Goal: Find contact information: Find contact information

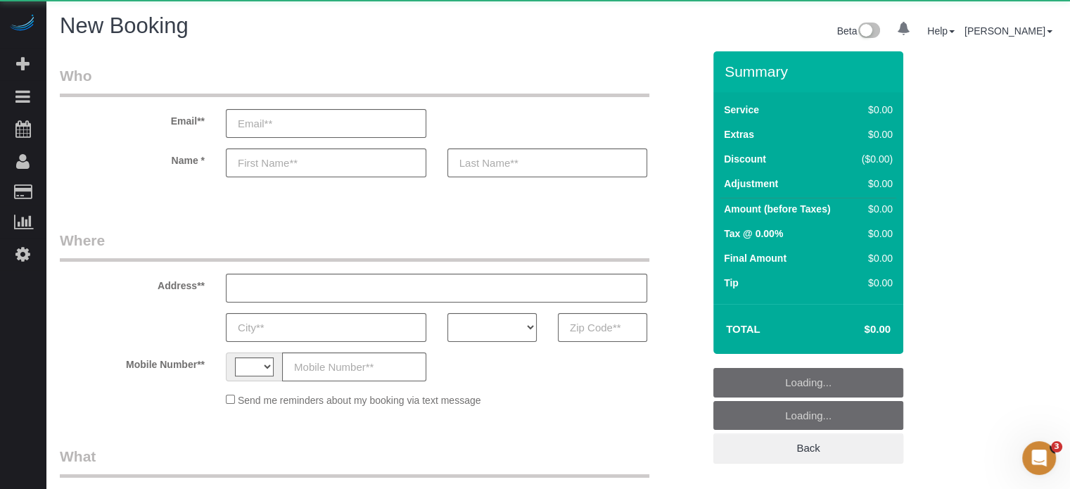
select select "string:US"
select select "number:9"
select select "object:631"
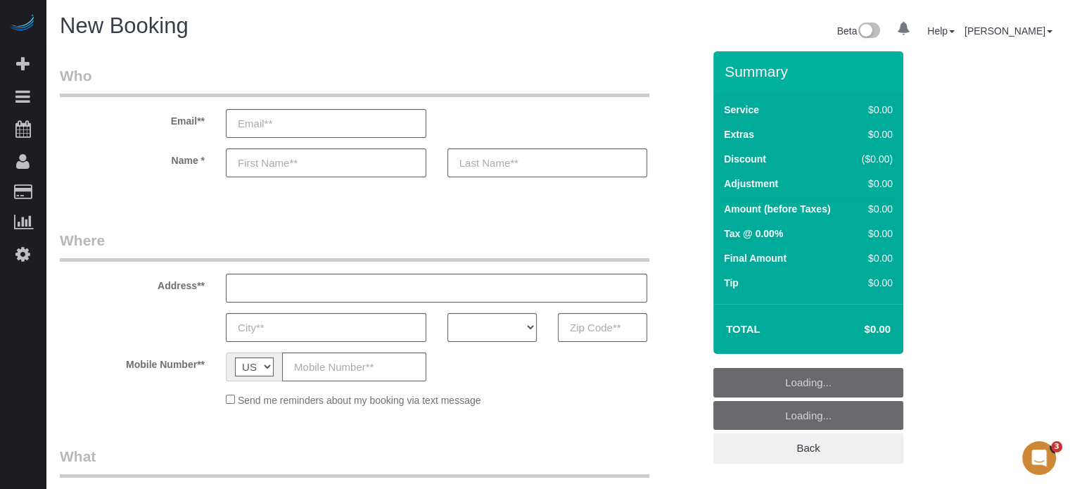
select select "4"
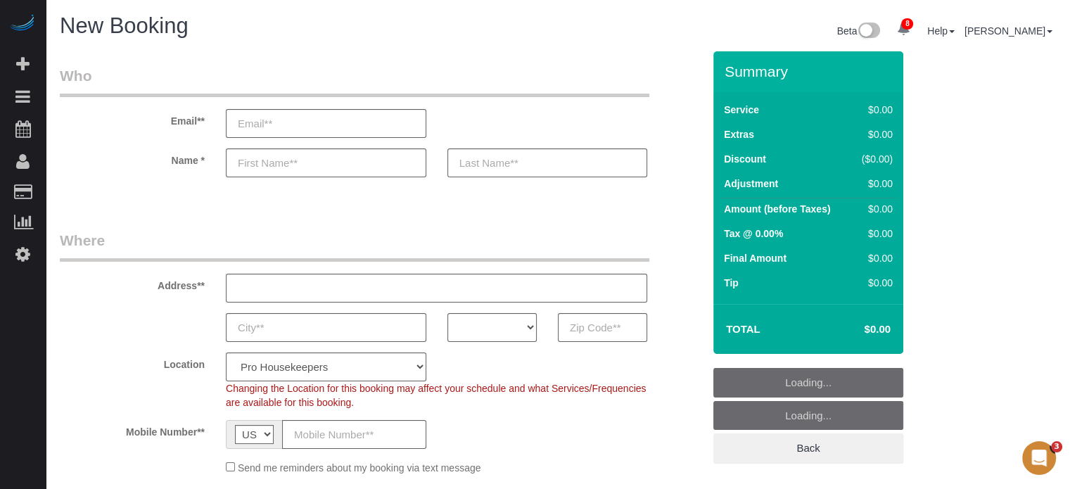
select select "object:1287"
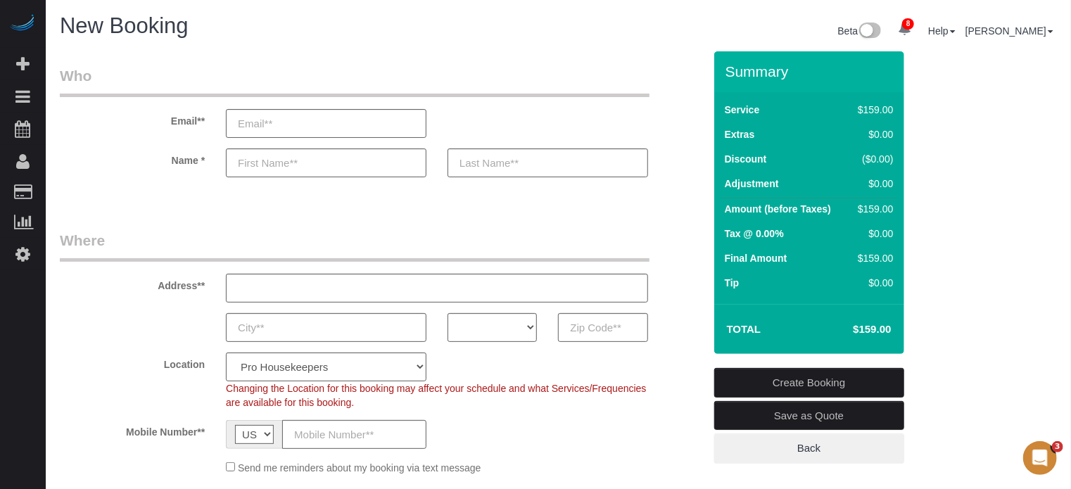
click at [81, 315] on div "AK AL AR AZ CA CO CT DC DE FL GA HI IA ID IL IN KS KY LA MA MD ME MI MN MO MS M…" at bounding box center [381, 327] width 665 height 29
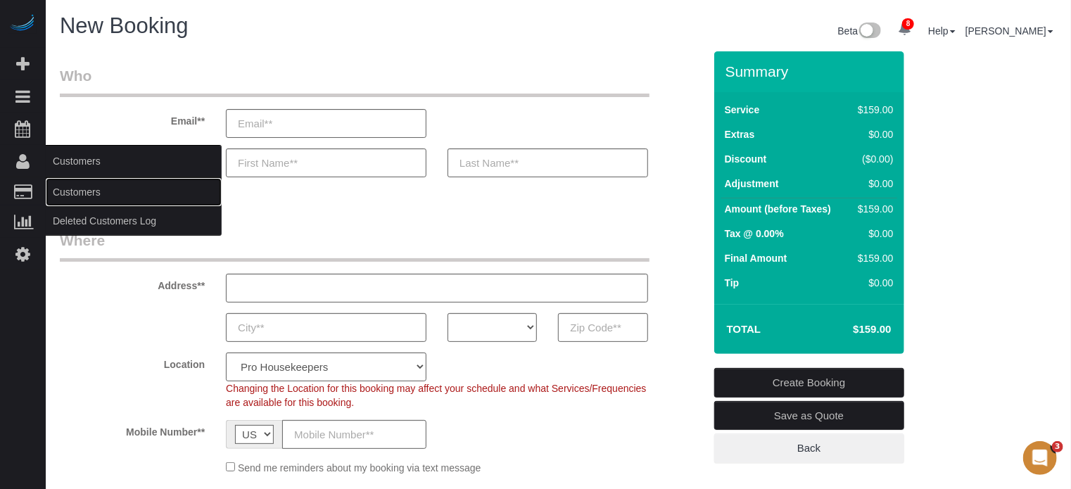
click at [82, 182] on link "Customers" at bounding box center [134, 192] width 176 height 28
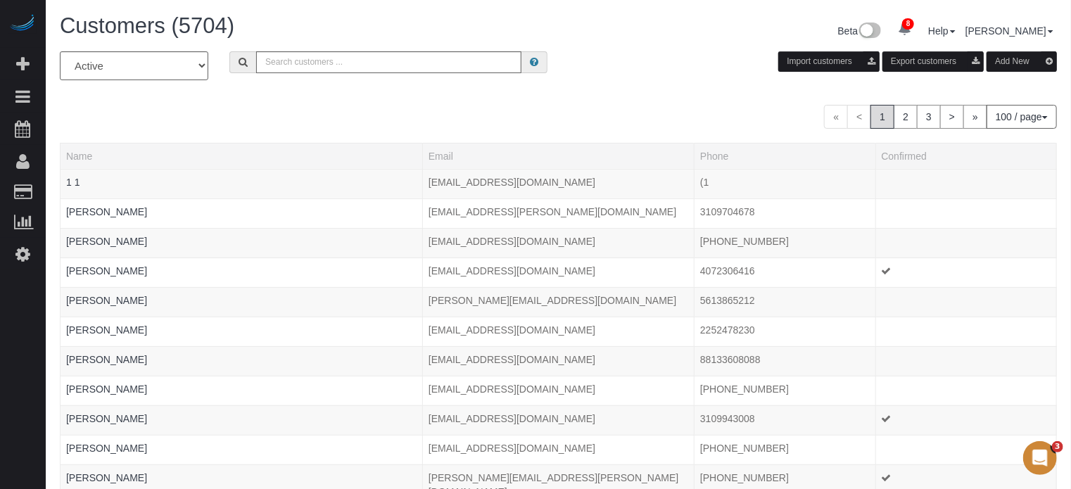
click at [312, 46] on div "Customers (5704) Beta 8 Your Notifications You have 0 alerts × You have 23 to c…" at bounding box center [558, 32] width 1018 height 37
click at [319, 58] on input "text" at bounding box center [388, 62] width 265 height 22
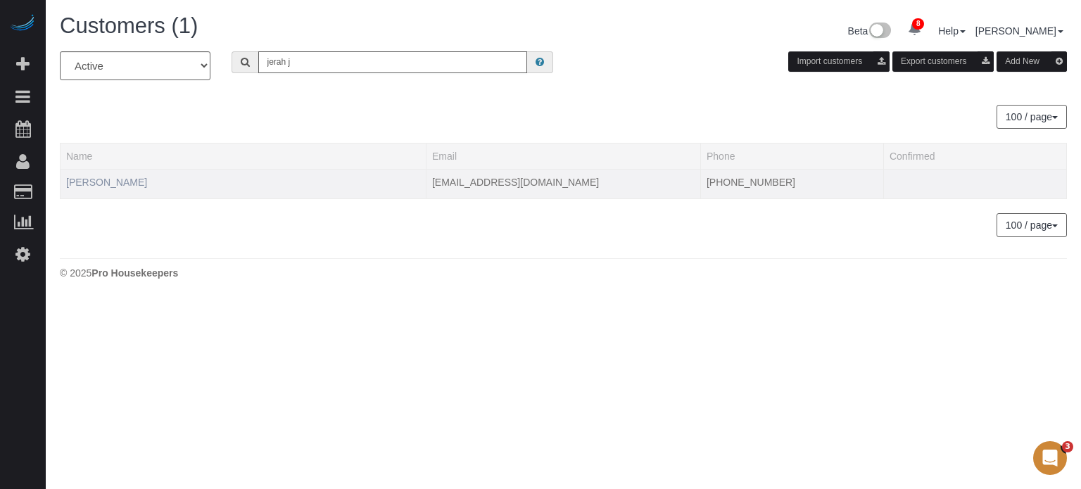
type input "jerah j"
click at [107, 181] on link "Jerah Jones" at bounding box center [106, 182] width 81 height 11
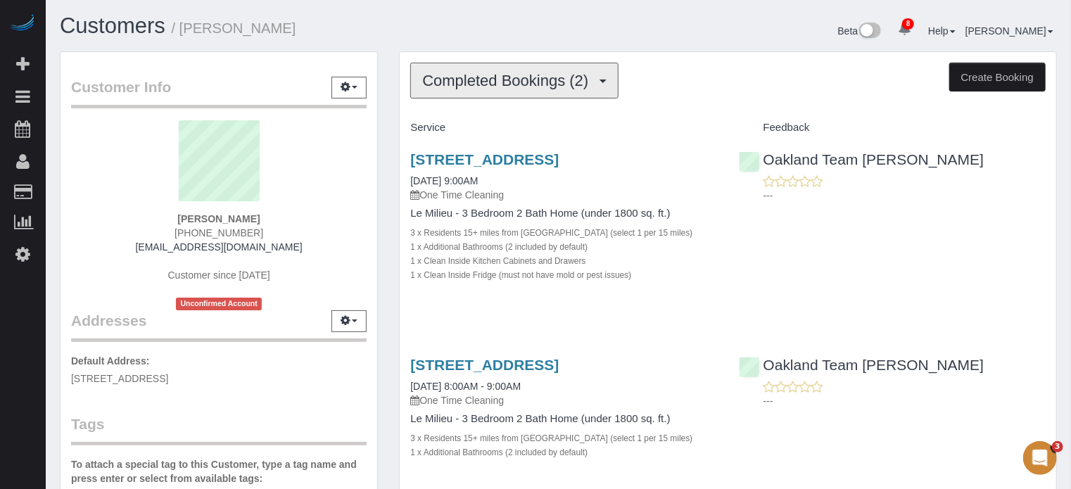
click at [524, 78] on span "Completed Bookings (2)" at bounding box center [508, 81] width 173 height 18
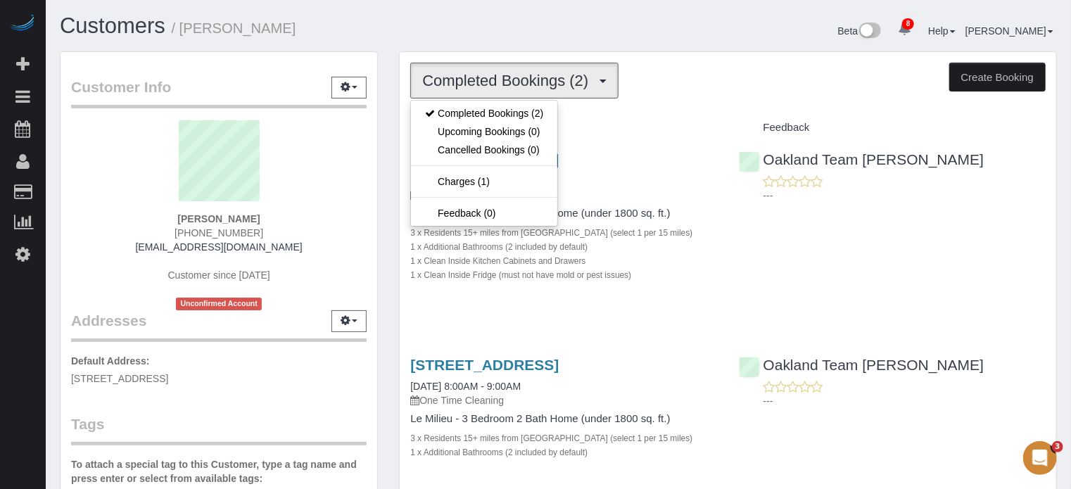
click at [477, 39] on div "Customers / Jerah Jones" at bounding box center [303, 29] width 509 height 30
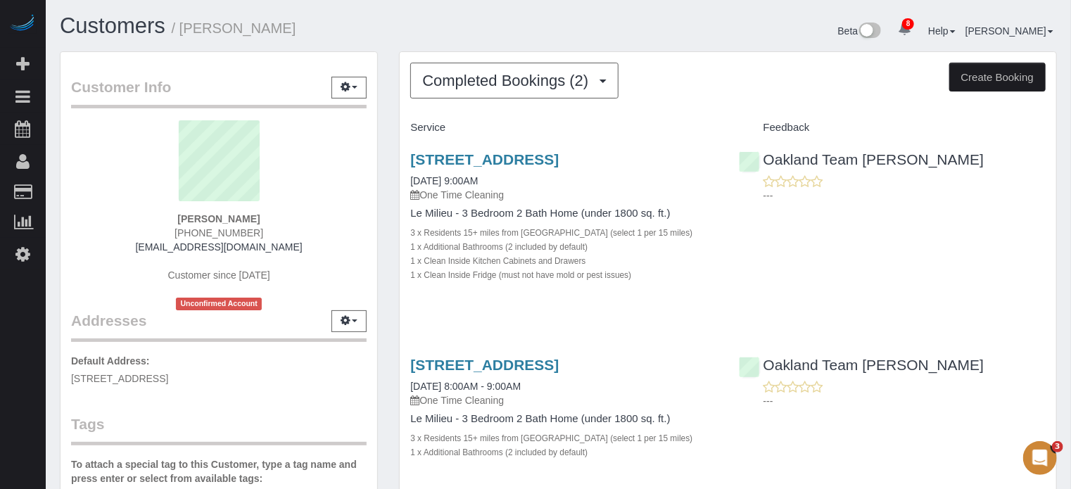
click at [236, 229] on span "(510) 660-5402" at bounding box center [218, 232] width 89 height 11
copy div "(510) 660-5402"
click at [394, 211] on div "Completed Bookings (2) Completed Bookings (2) Upcoming Bookings (0) Cancelled B…" at bounding box center [727, 299] width 679 height 497
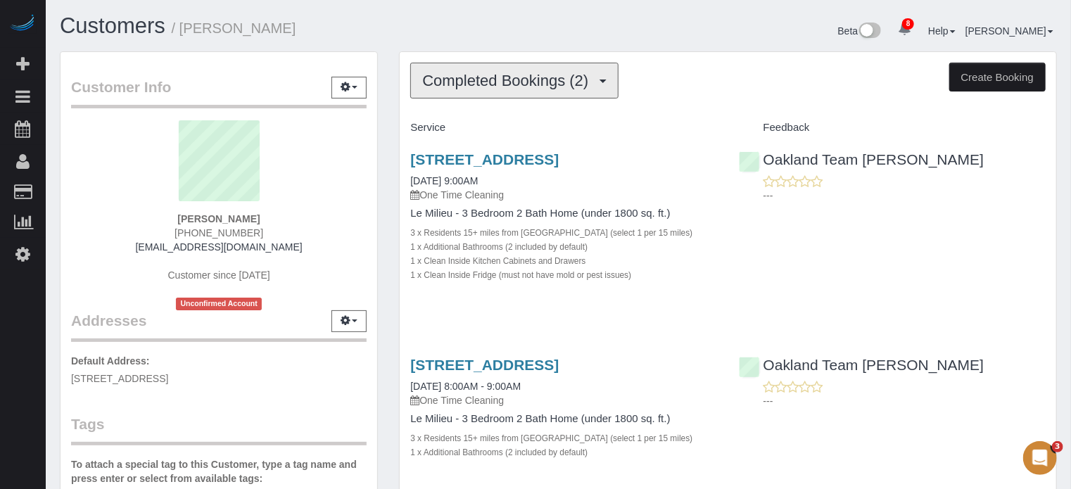
click at [476, 87] on span "Completed Bookings (2)" at bounding box center [508, 81] width 173 height 18
click at [464, 82] on span "Completed Bookings (2)" at bounding box center [508, 81] width 173 height 18
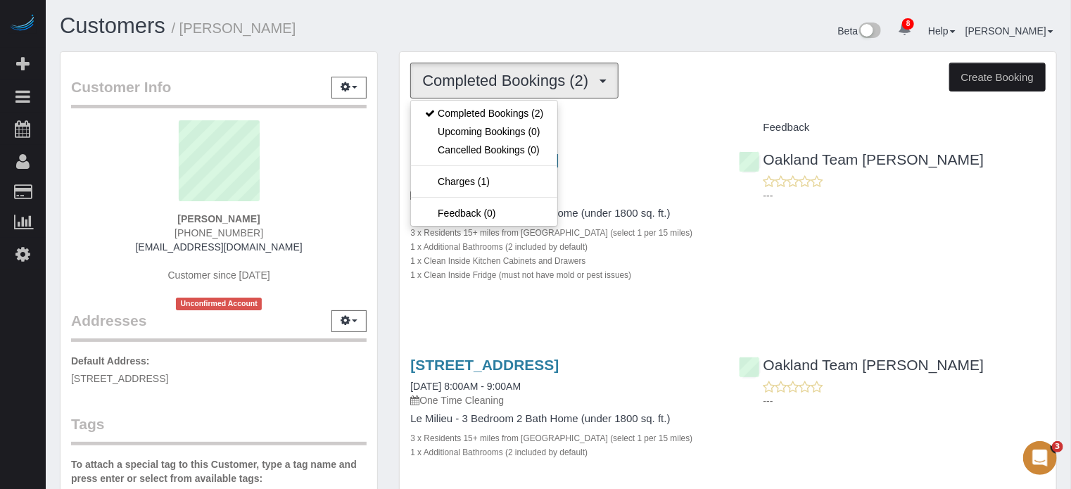
click at [386, 158] on div "Customer Info Edit Contact Info Send Message Email Preferences Special Sales Ta…" at bounding box center [218, 405] width 339 height 709
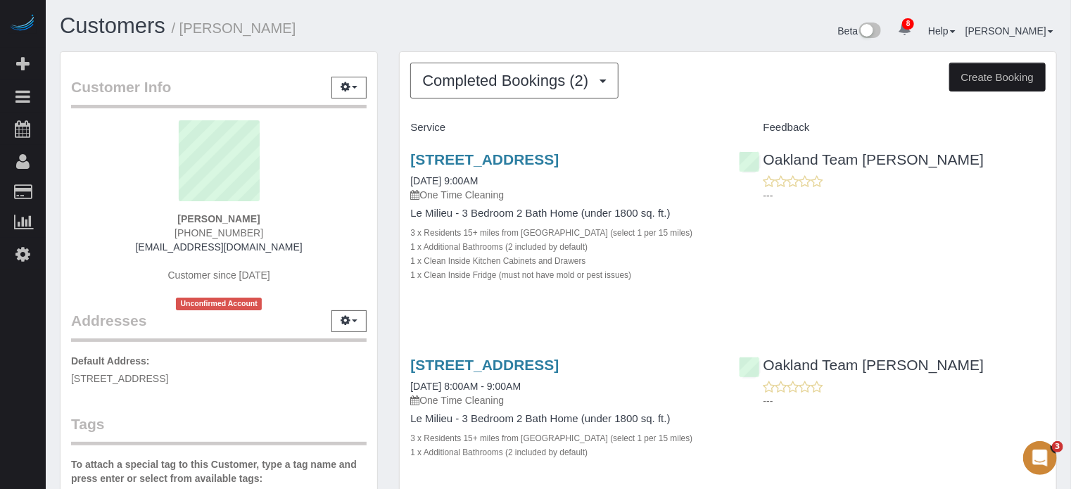
click at [1003, 180] on div "---" at bounding box center [892, 188] width 307 height 28
click at [1018, 276] on div "220 South Tradition St, Mountain House, CA 95391 09/09/2025 9:00AM One Time Cle…" at bounding box center [728, 224] width 656 height 170
click at [227, 231] on span "(510) 660-5402" at bounding box center [218, 232] width 89 height 11
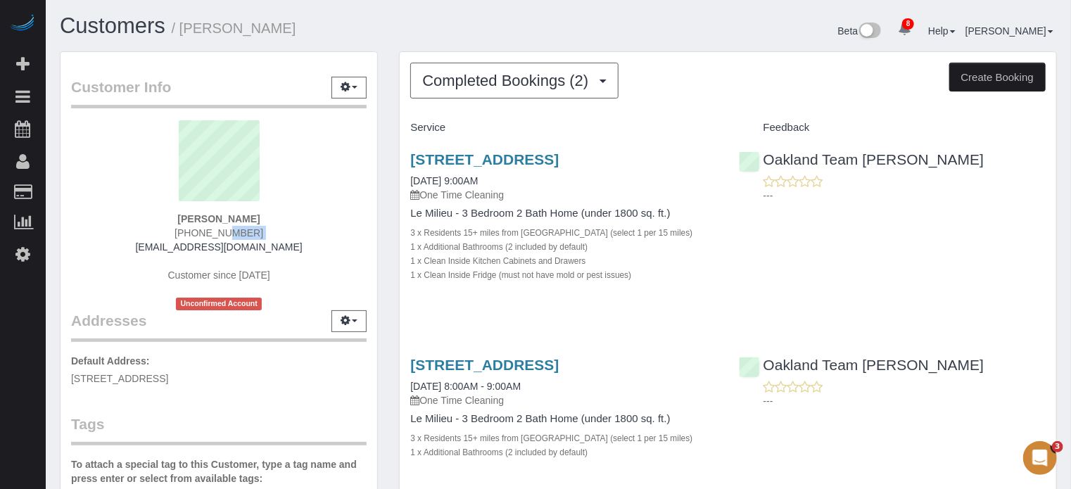
copy div "(510) 660-5402"
click at [484, 158] on link "220 South Tradition St, Mountain House, CA 95391" at bounding box center [484, 159] width 148 height 16
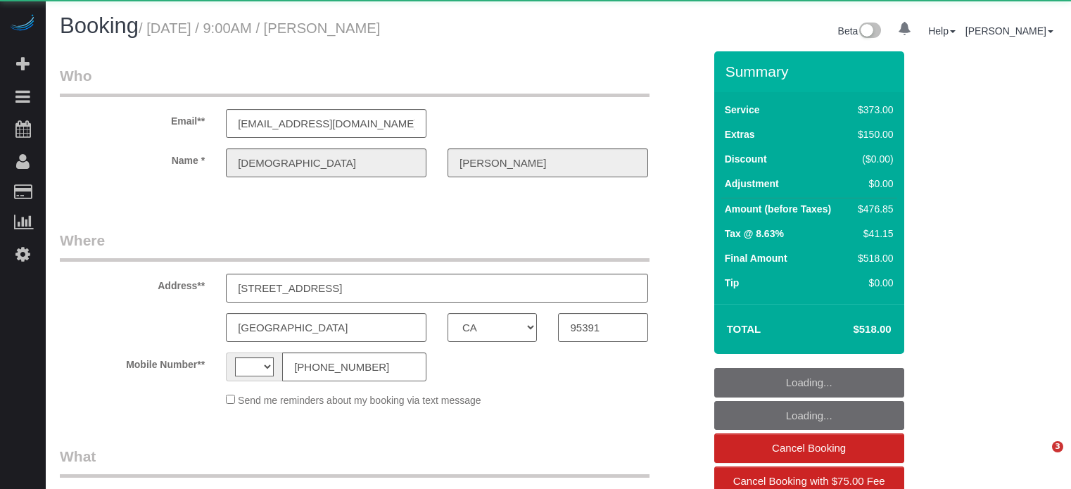
select select "CA"
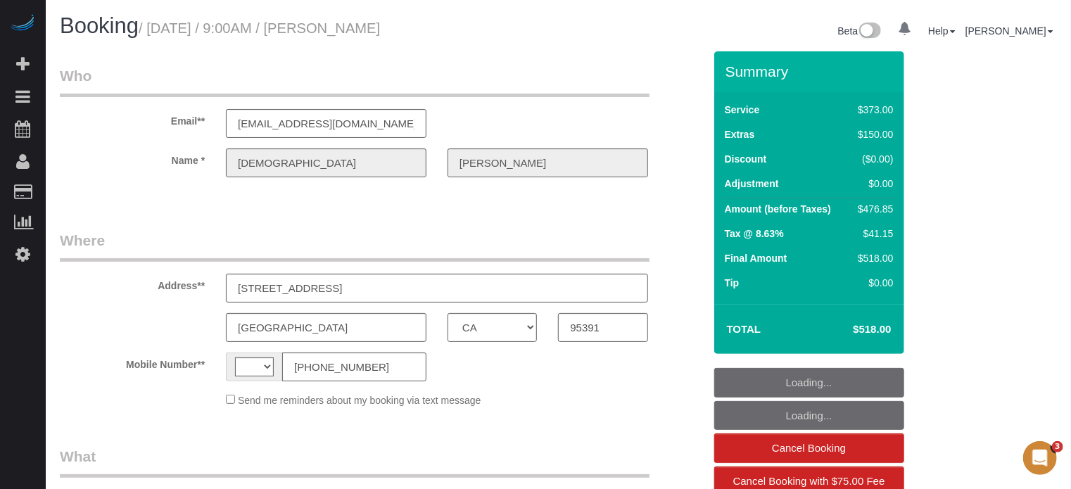
select select "string:[GEOGRAPHIC_DATA]"
select select "object:451"
select select "string:fspay-09aed234-43a6-43b2-9228-657b19d51d42"
select select "number:9"
select select "5"
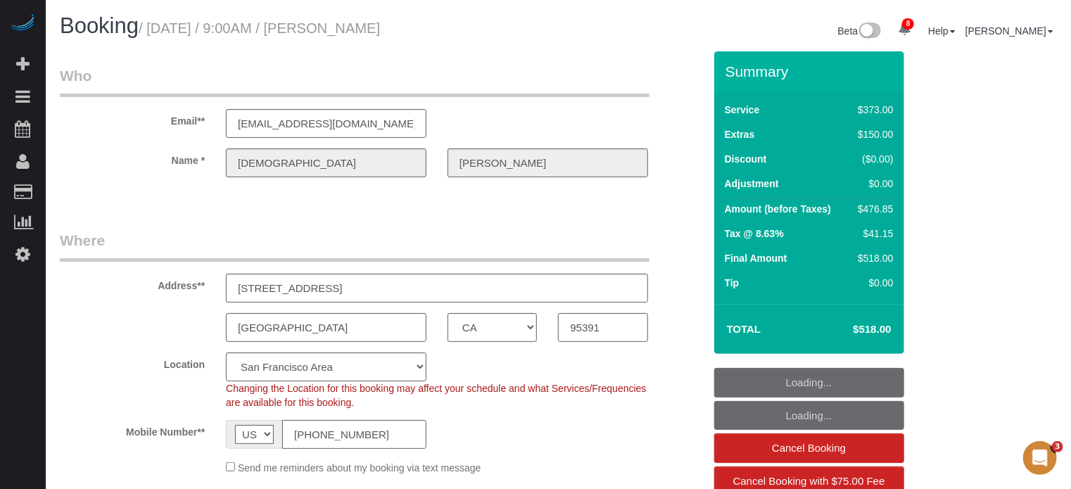
select select "object:929"
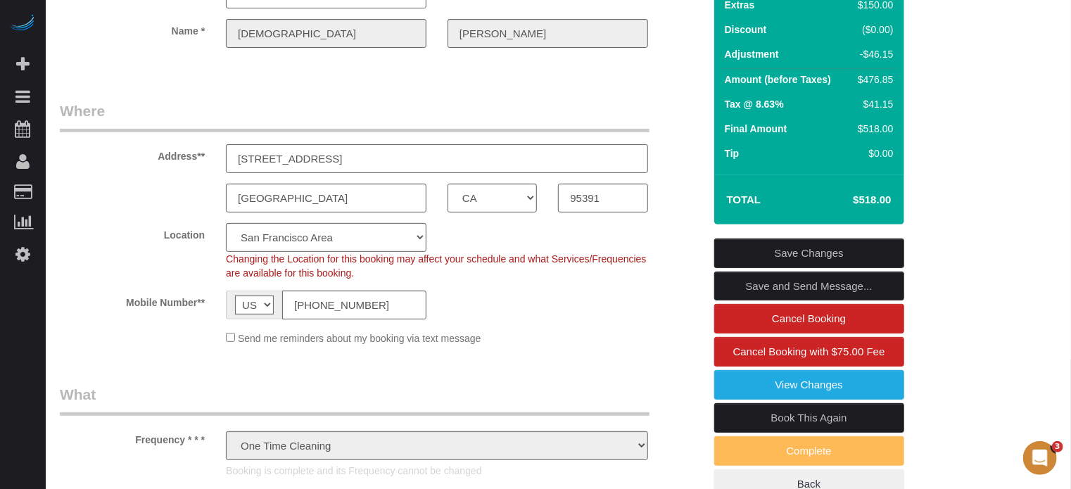
scroll to position [189, 0]
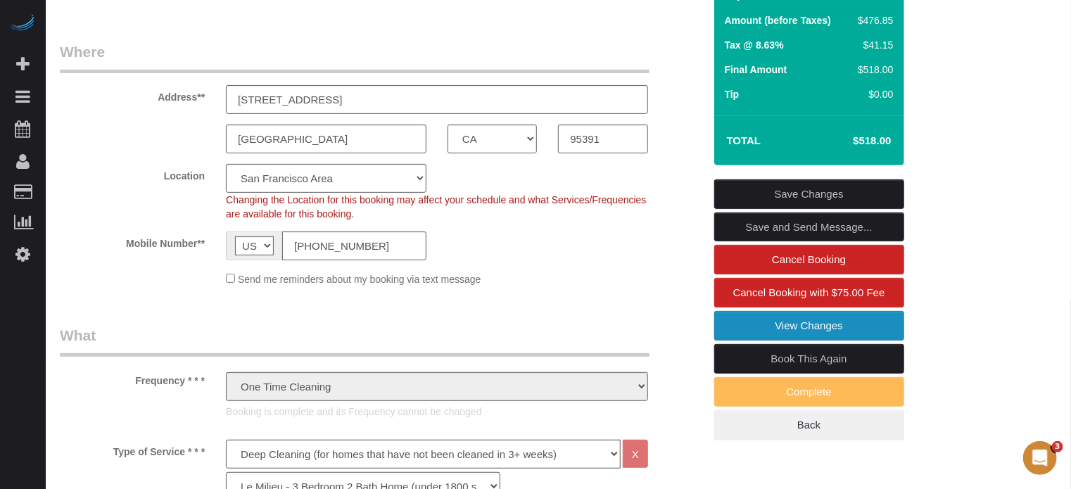
click at [768, 326] on link "View Changes" at bounding box center [809, 326] width 190 height 30
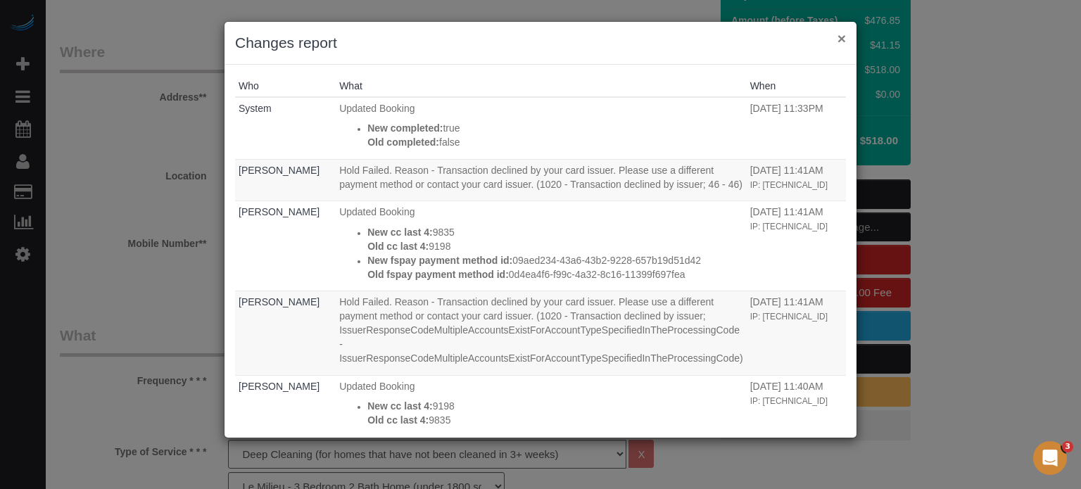
click at [841, 42] on button "×" at bounding box center [841, 38] width 8 height 15
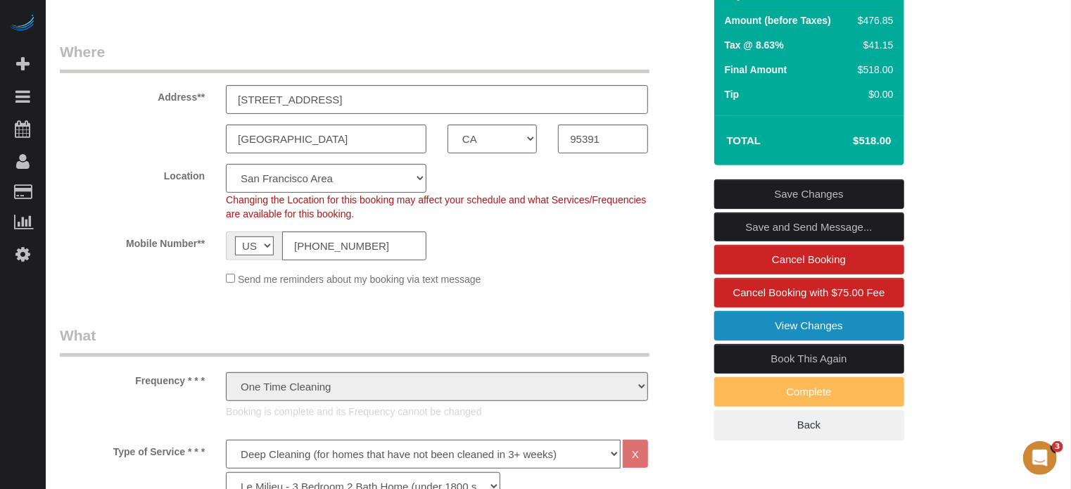
scroll to position [0, 0]
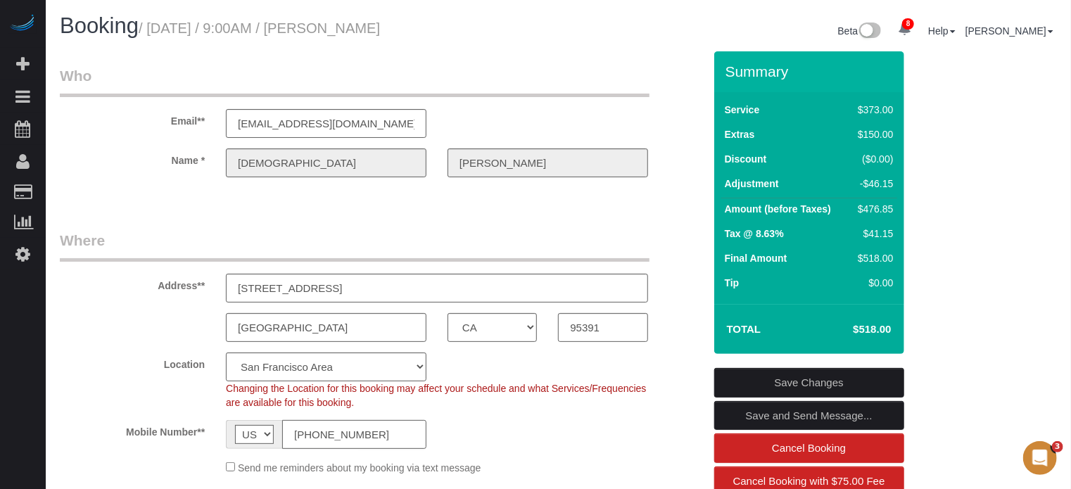
click at [352, 421] on input "(510) 660-5402" at bounding box center [354, 434] width 144 height 29
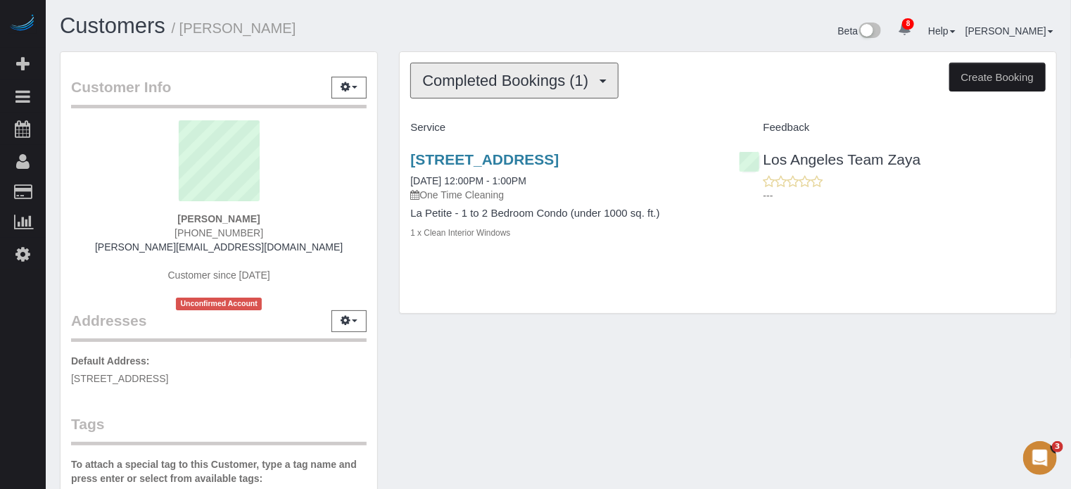
click at [515, 70] on button "Completed Bookings (1)" at bounding box center [514, 81] width 208 height 36
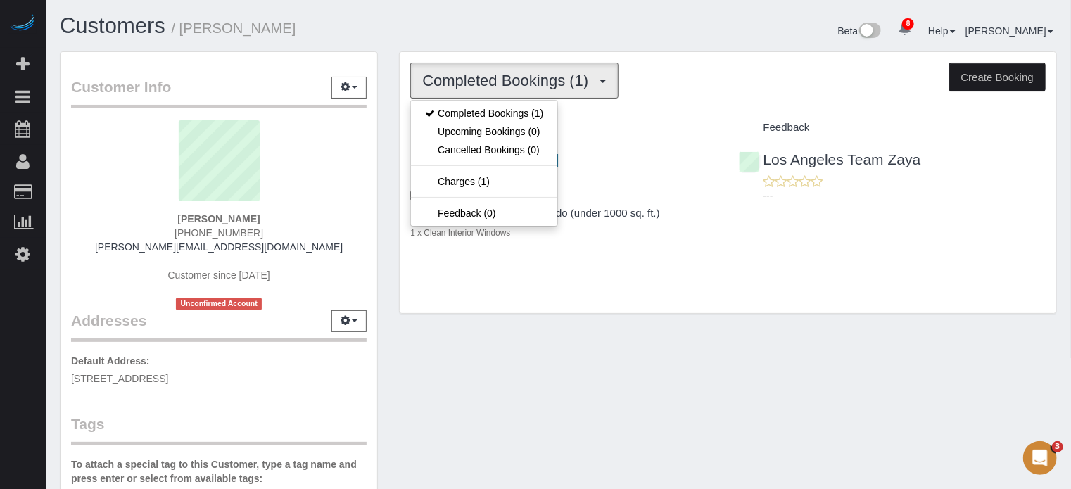
click at [478, 41] on div "Customers / David Kleinberg" at bounding box center [303, 29] width 509 height 30
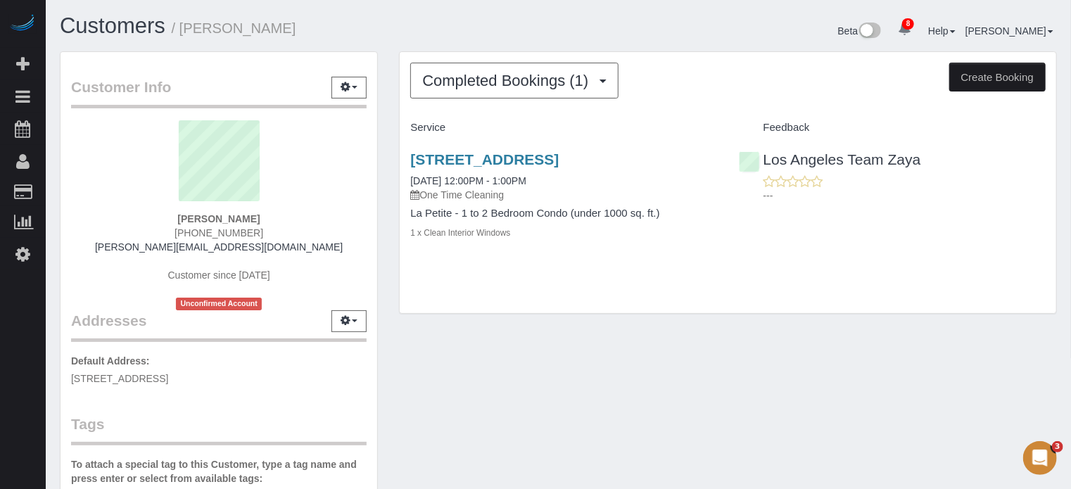
click at [228, 229] on span "(212) 754-9500" at bounding box center [218, 232] width 89 height 11
copy div "(212) 754-9500"
click at [1055, 182] on div "Los Angeles Team Zaya ---" at bounding box center [892, 173] width 328 height 69
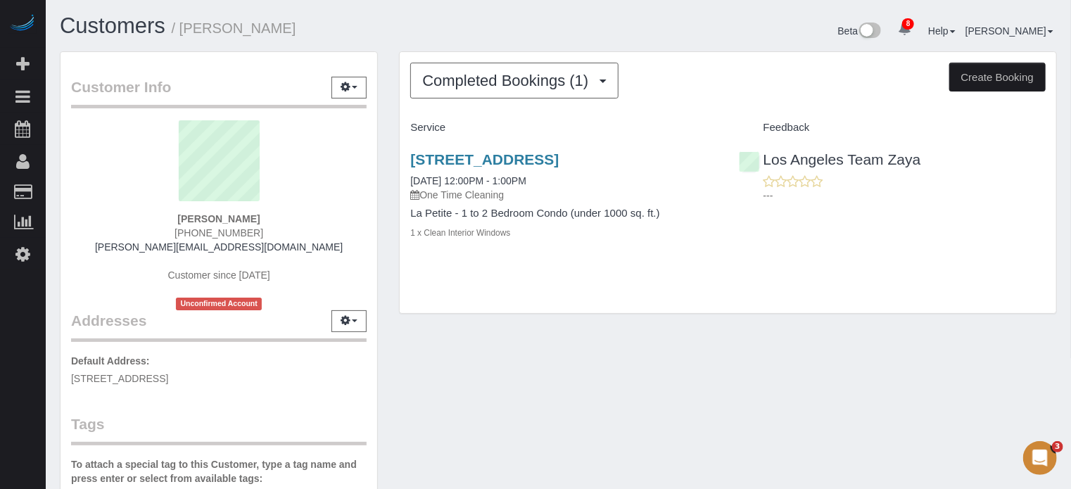
click at [374, 345] on div "Customer Info Edit Contact Info Send Message Email Preferences Special Sales Ta…" at bounding box center [219, 391] width 317 height 679
drag, startPoint x: 263, startPoint y: 248, endPoint x: 165, endPoint y: 250, distance: 97.8
click at [165, 250] on div "David Kleinberg (212) 754-9500 james@dkda.com Customer since 2025 Unconfirmed A…" at bounding box center [219, 215] width 296 height 190
click at [391, 252] on div "Completed Bookings (1) Completed Bookings (1) Upcoming Bookings (0) Cancelled B…" at bounding box center [727, 189] width 679 height 277
click at [91, 159] on sui-profile-pic at bounding box center [219, 165] width 274 height 91
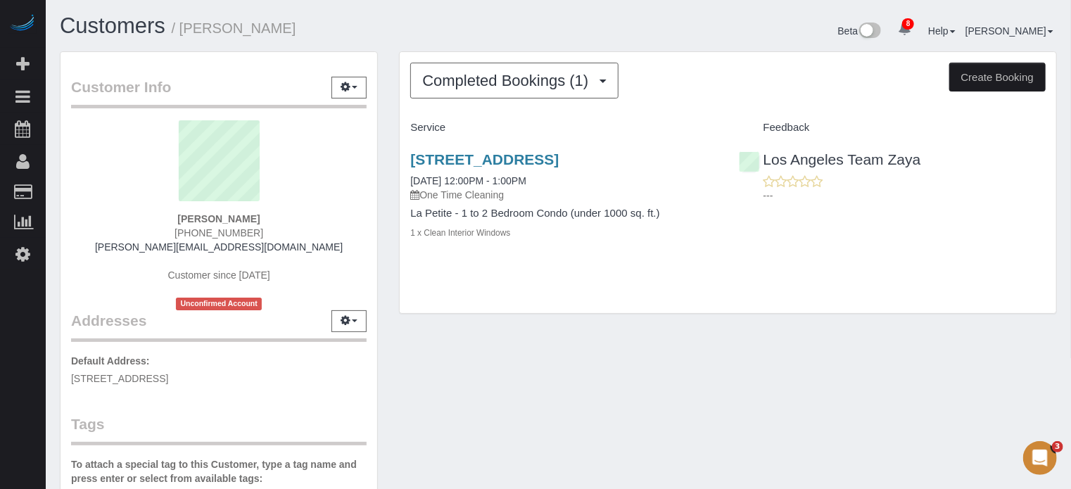
click at [1061, 329] on div "Completed Bookings (1) Completed Bookings (1) Upcoming Bookings (0) Cancelled B…" at bounding box center [727, 189] width 679 height 277
drag, startPoint x: 268, startPoint y: 249, endPoint x: 180, endPoint y: 251, distance: 88.0
click at [180, 251] on div "David Kleinberg (212) 754-9500 james@dkda.com Customer since 2025 Unconfirmed A…" at bounding box center [219, 215] width 296 height 190
copy link "james@dkda.com"
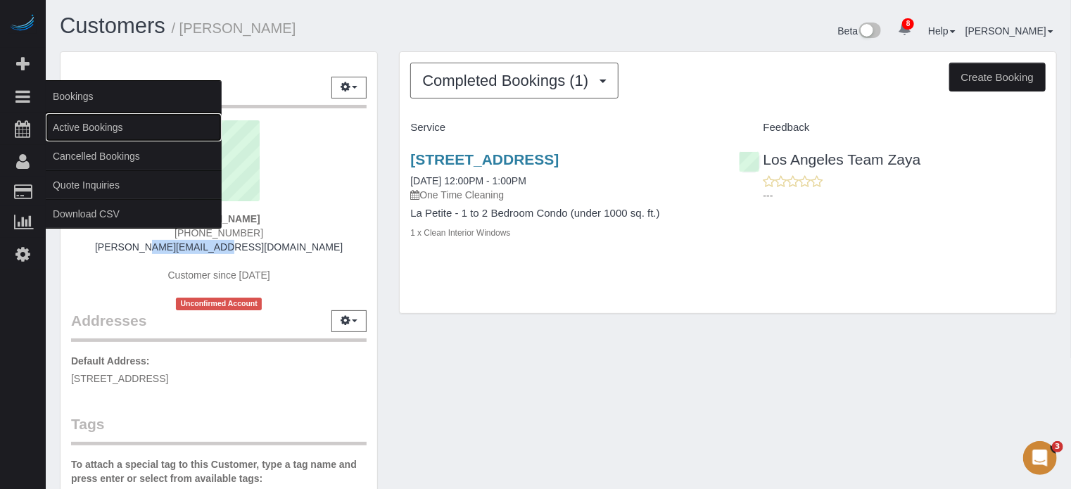
click at [93, 120] on link "Active Bookings" at bounding box center [134, 127] width 176 height 28
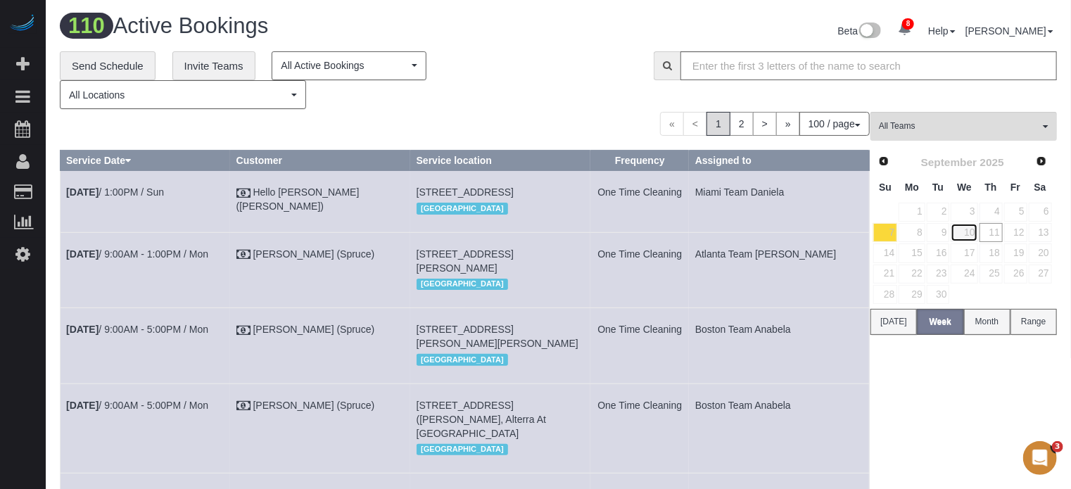
click at [965, 232] on link "10" at bounding box center [964, 232] width 27 height 19
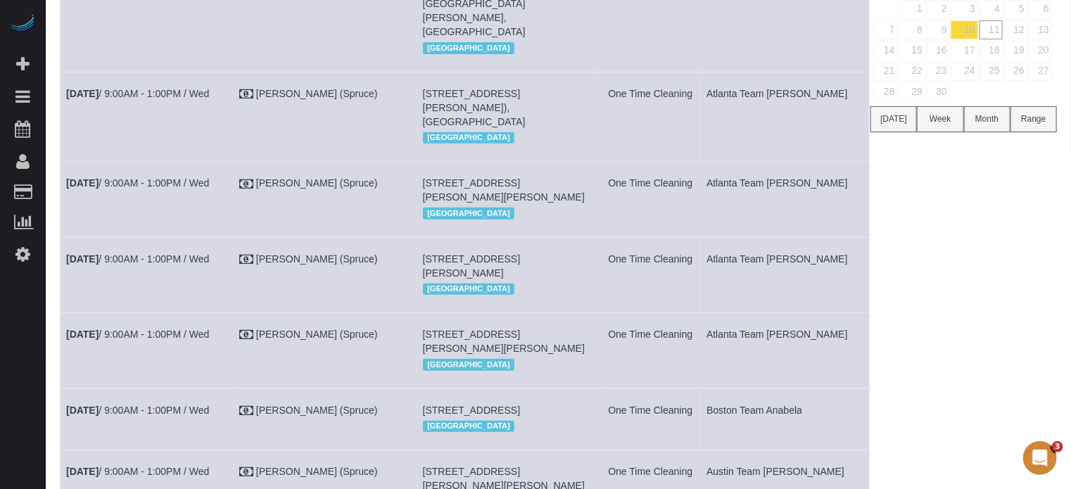
scroll to position [130, 0]
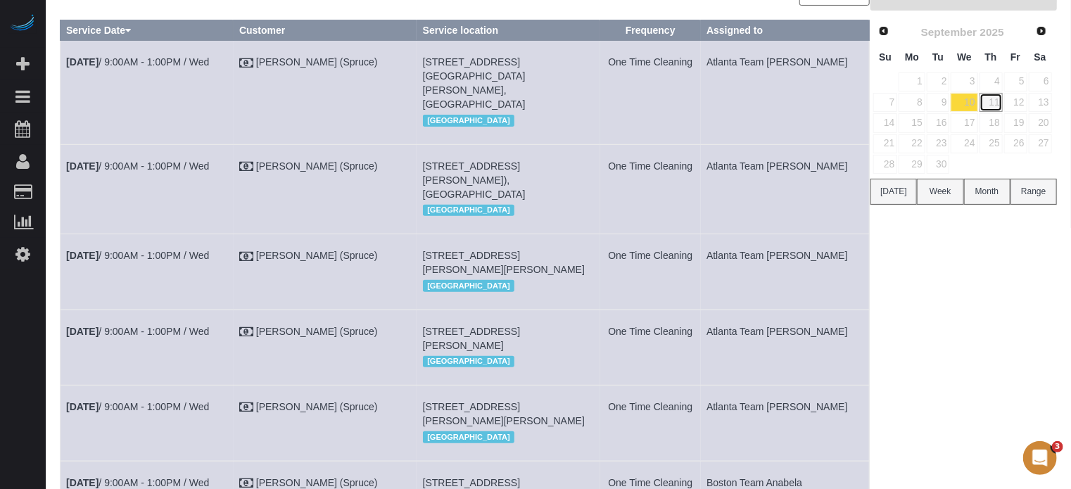
click at [991, 102] on link "11" at bounding box center [990, 102] width 23 height 19
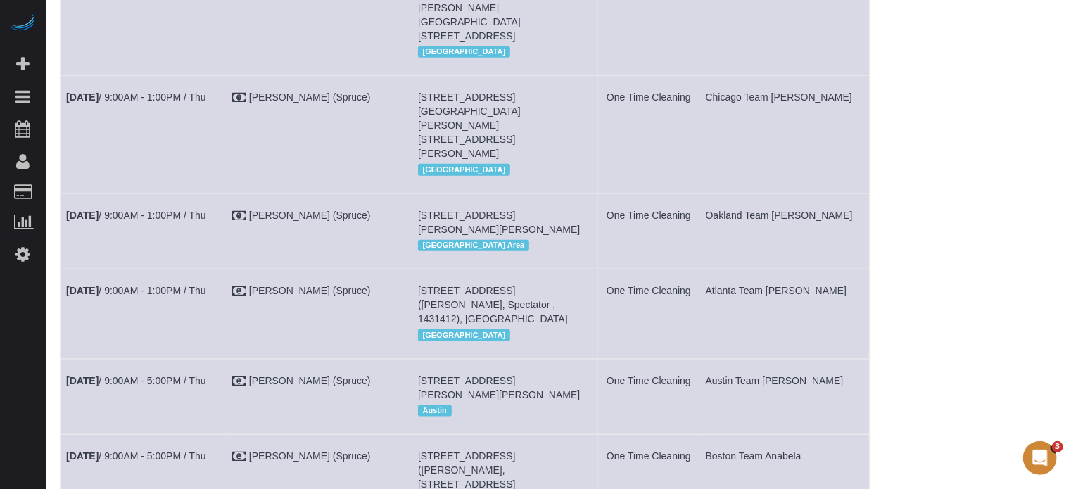
scroll to position [510, 0]
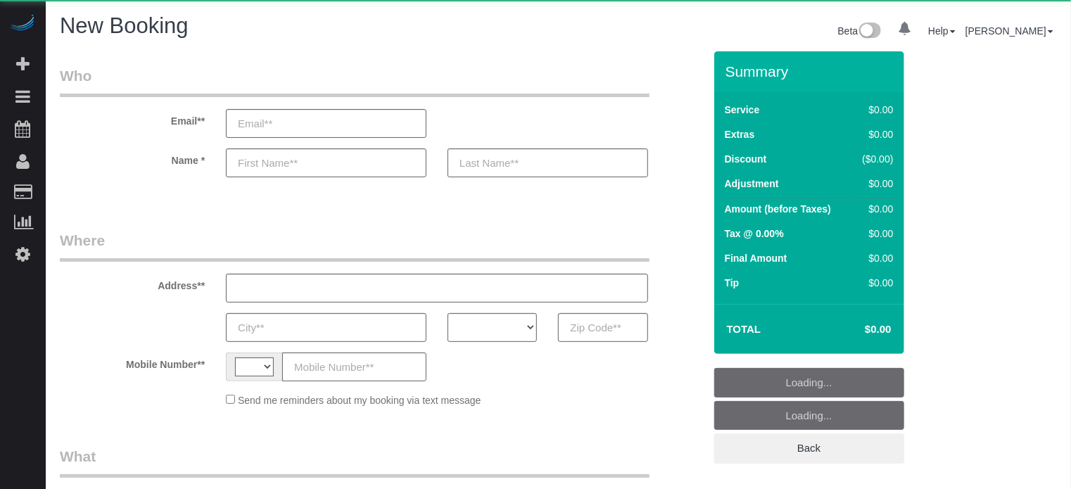
select select "string:[GEOGRAPHIC_DATA]"
select select "object:679"
select select "4"
select select "number:9"
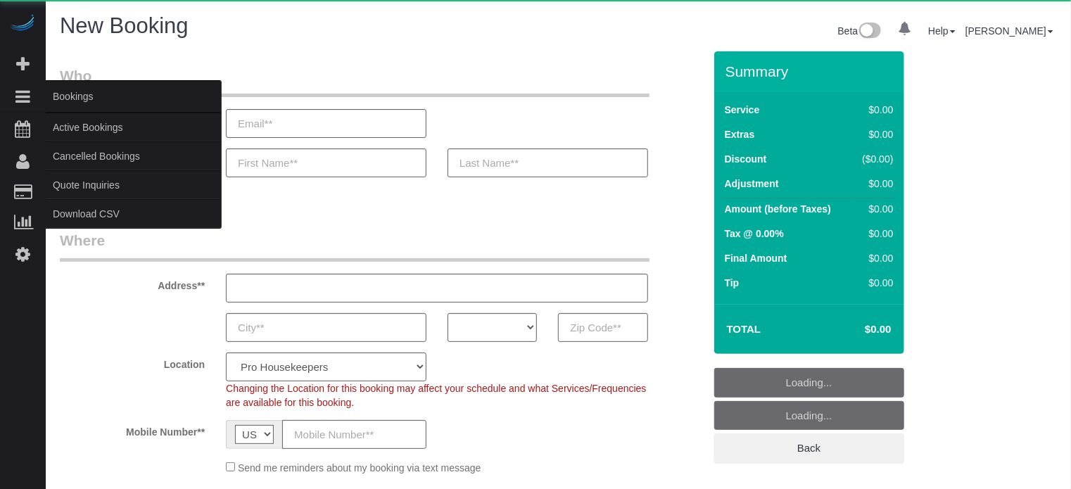
select select "object:1287"
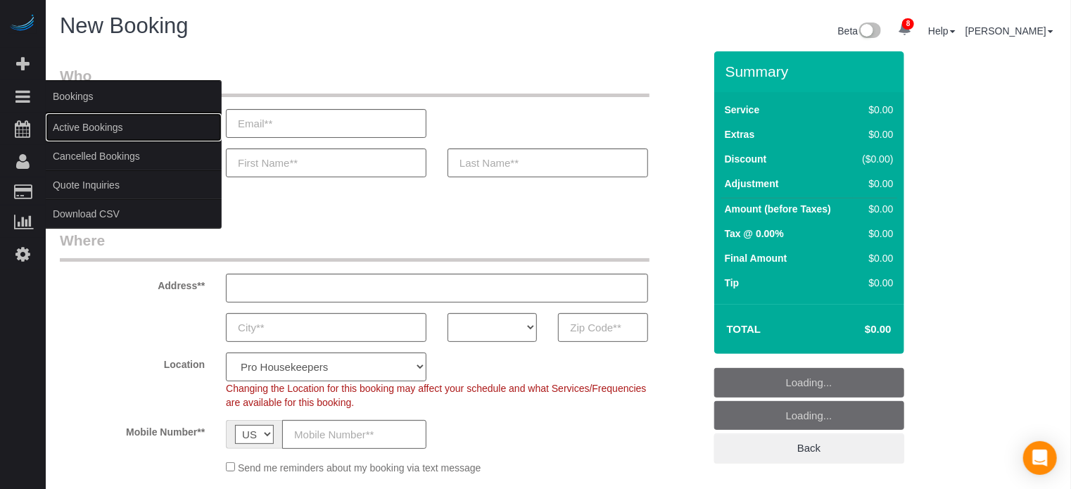
click at [89, 125] on link "Active Bookings" at bounding box center [134, 127] width 176 height 28
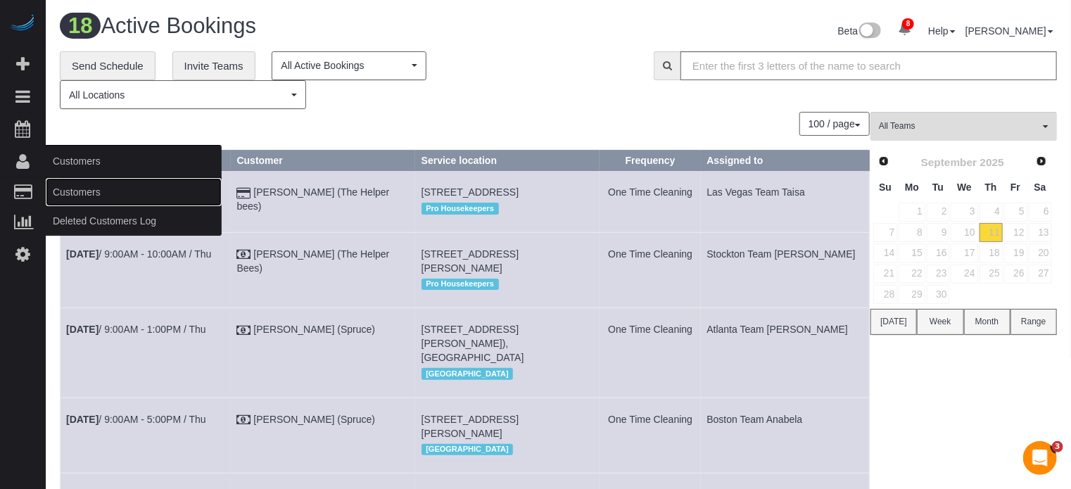
click at [73, 186] on link "Customers" at bounding box center [134, 192] width 176 height 28
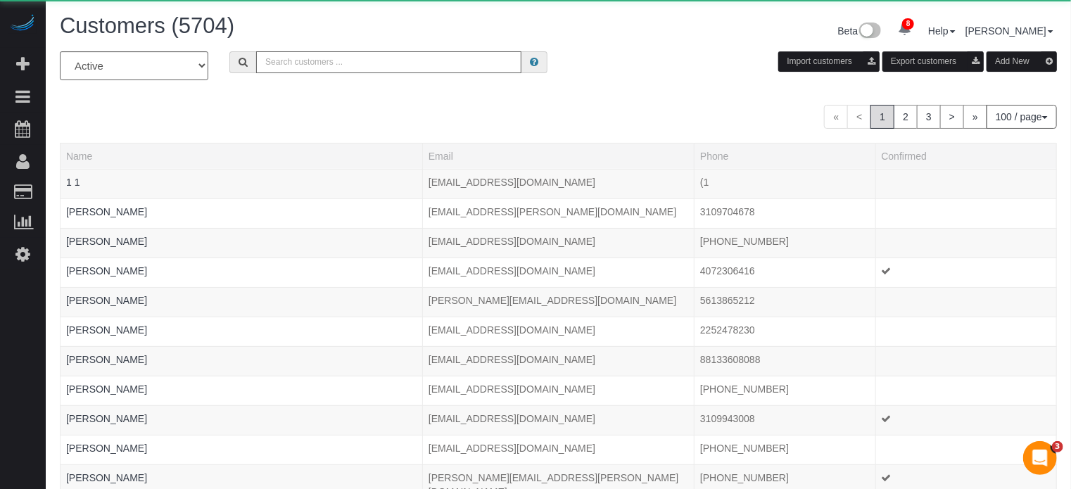
click at [329, 67] on input "text" at bounding box center [388, 62] width 265 height 22
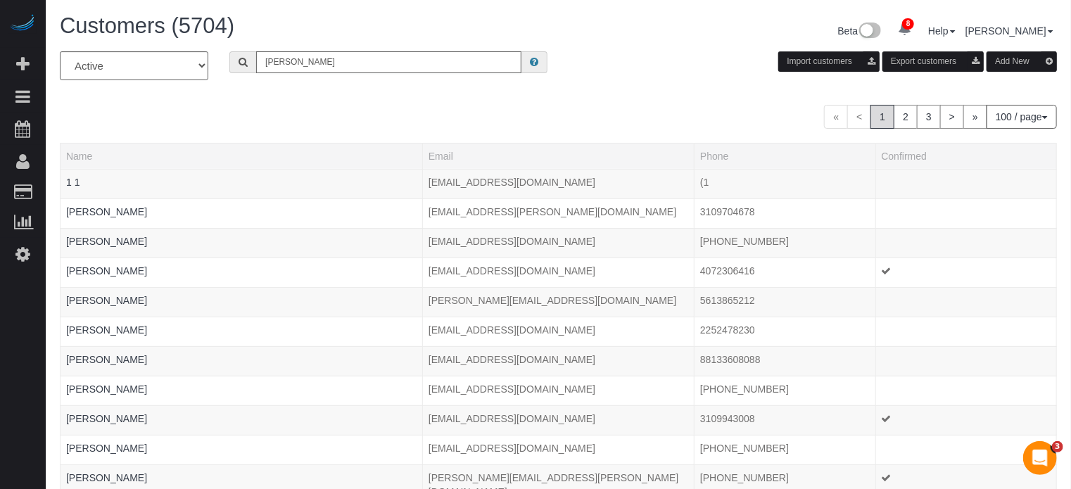
type input "Robert Campbell"
click at [341, 66] on input "Robert Campbell" at bounding box center [388, 62] width 265 height 22
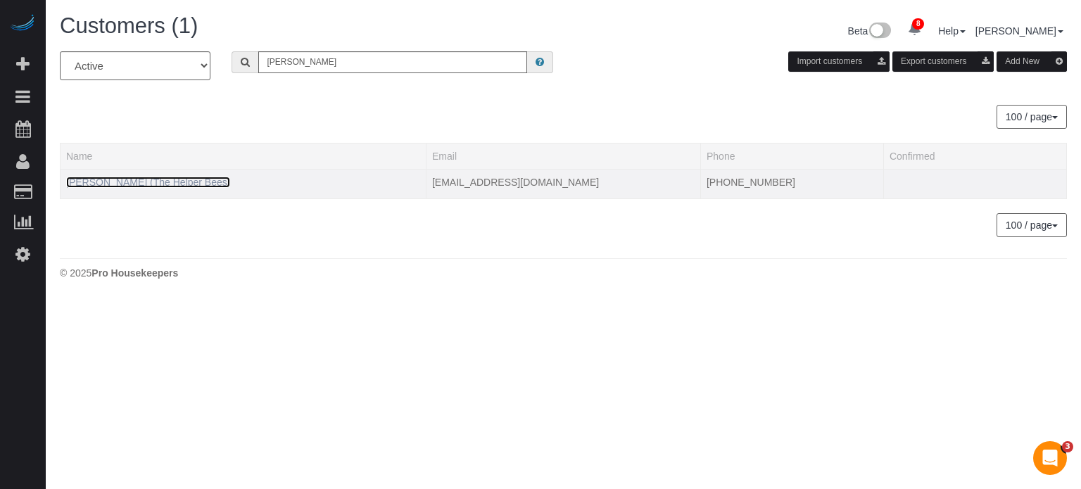
click at [183, 177] on link "Robert Campbell (The Helper Bees)" at bounding box center [148, 182] width 164 height 11
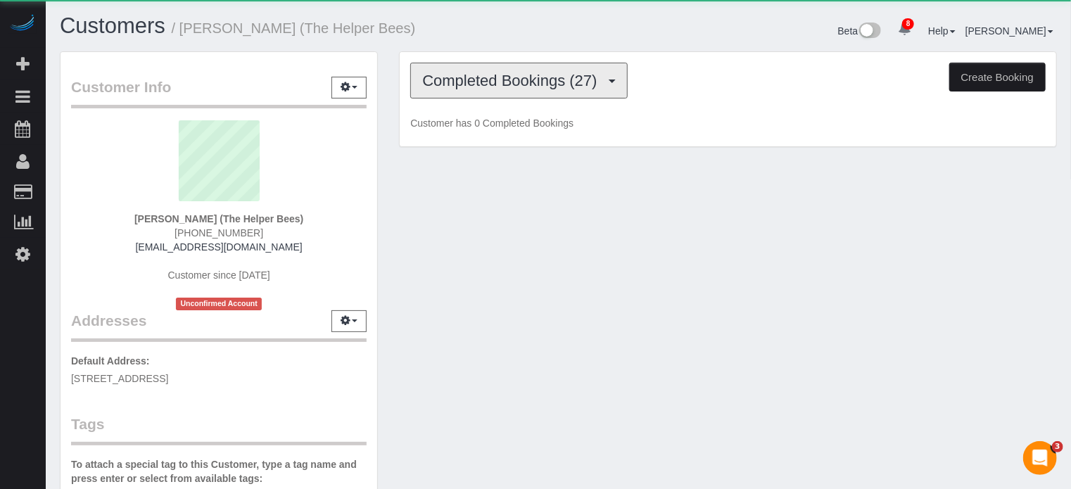
click at [563, 89] on button "Completed Bookings (27)" at bounding box center [518, 81] width 217 height 36
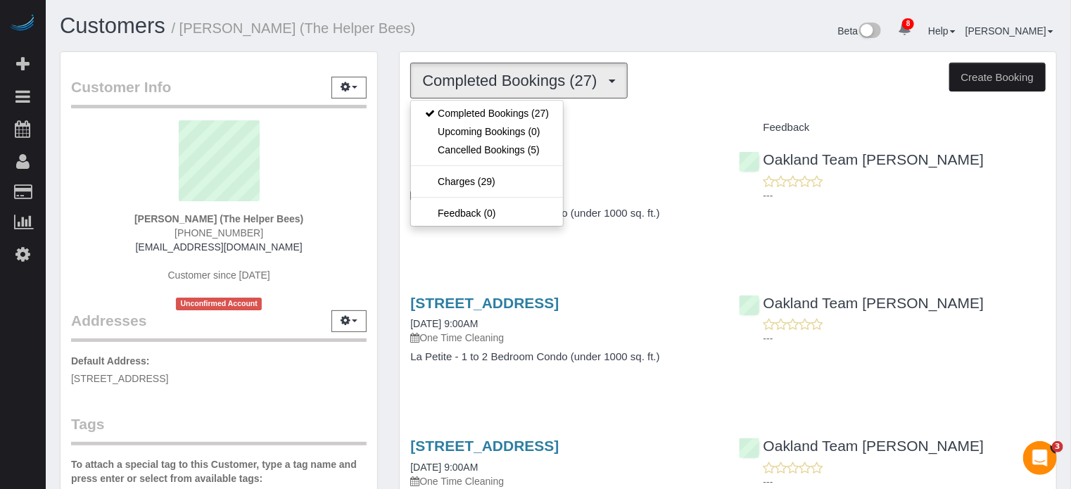
click at [549, 20] on div "Customers / Robert Campbell (The Helper Bees)" at bounding box center [303, 29] width 509 height 30
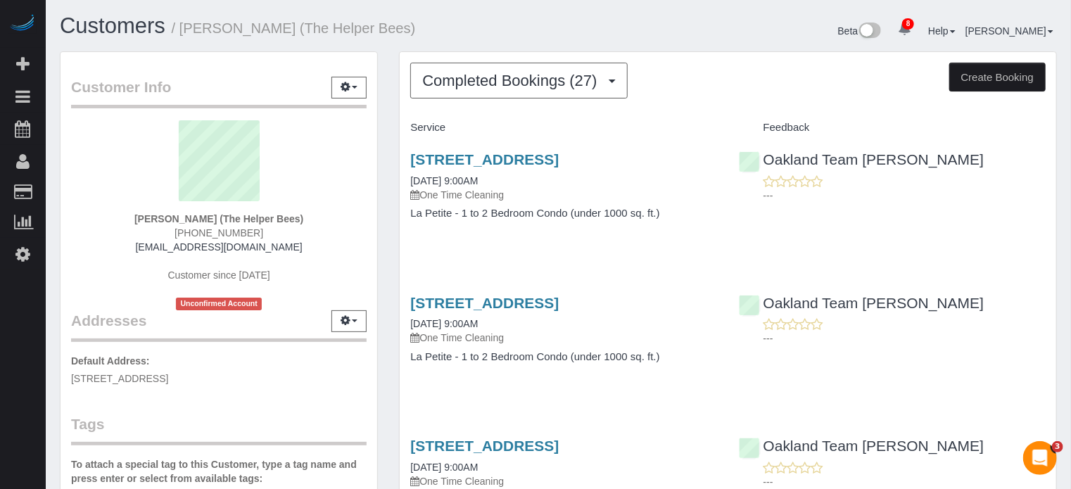
click at [386, 167] on div "Customer Info Edit Contact Info Send Message Email Preferences Special Sales Ta…" at bounding box center [218, 398] width 339 height 694
click at [217, 233] on span "(408) 807-8546" at bounding box center [218, 232] width 89 height 11
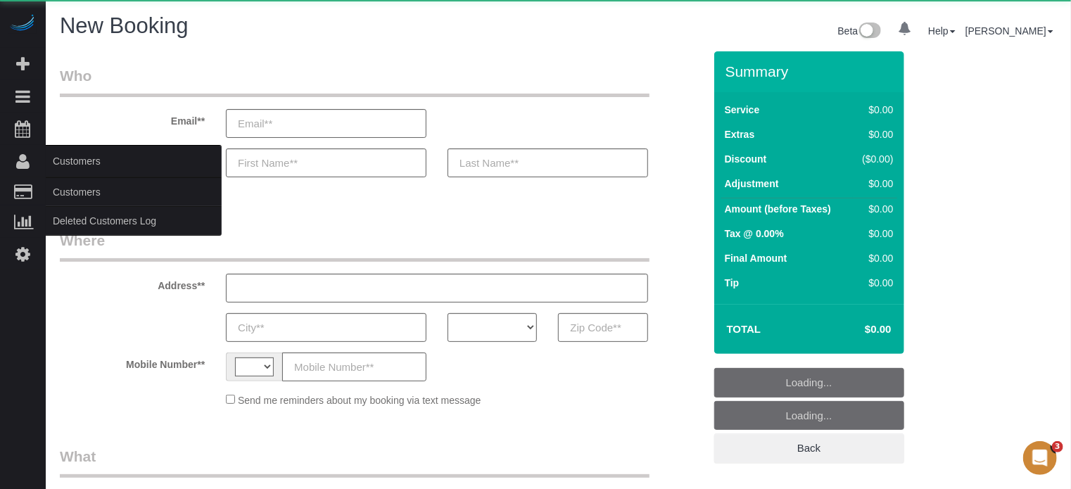
select select "string:[GEOGRAPHIC_DATA]"
select select "number:9"
select select "object:679"
select select "4"
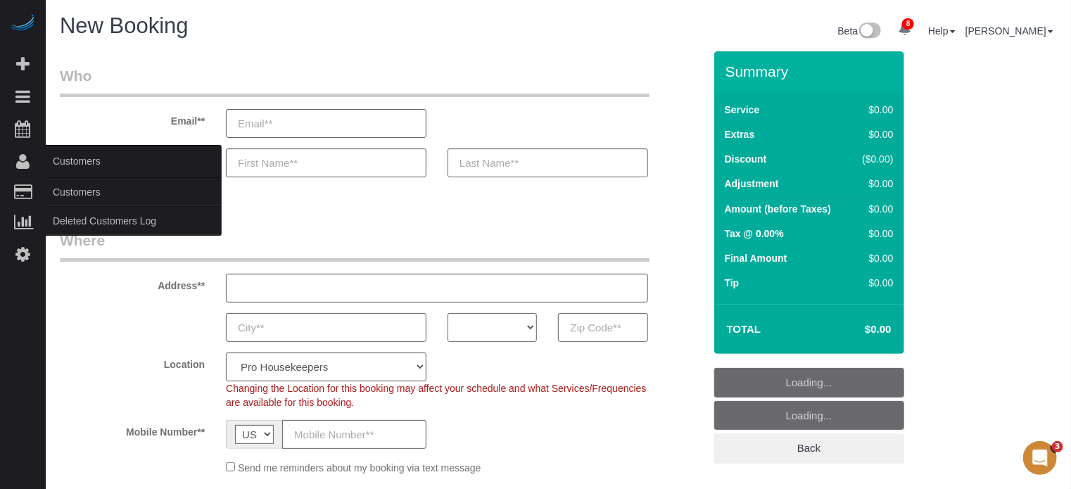
select select "object:1287"
click at [77, 186] on link "Customers" at bounding box center [134, 192] width 176 height 28
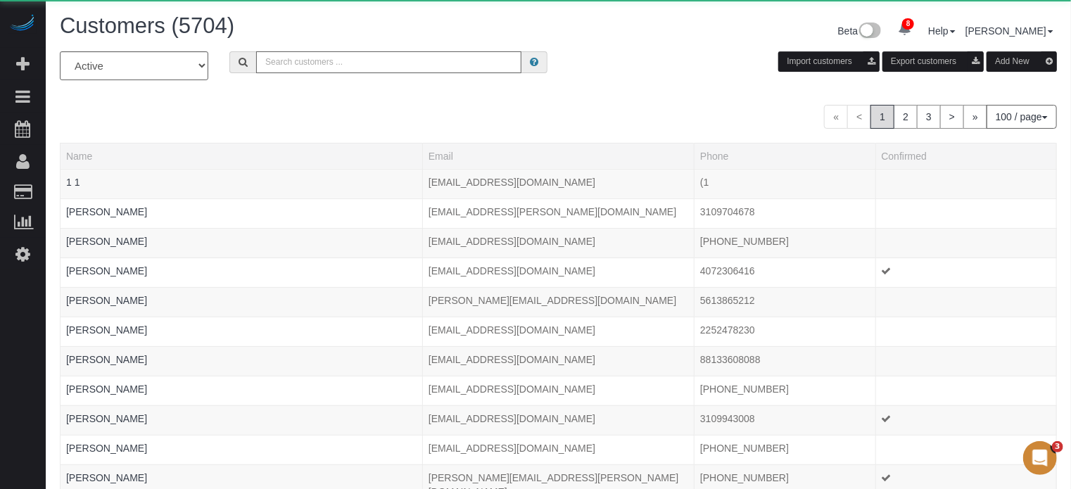
click at [341, 68] on input "text" at bounding box center [388, 62] width 265 height 22
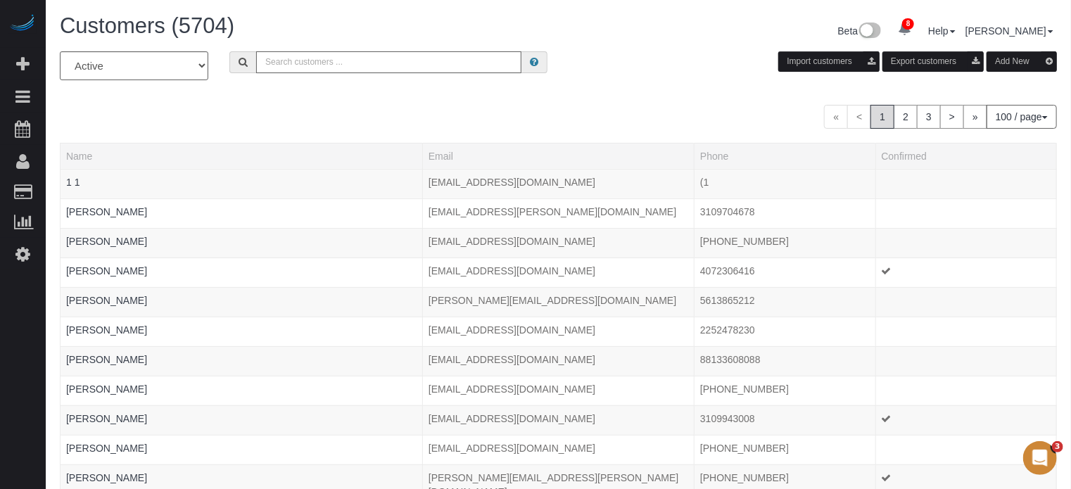
paste input "[PHONE_NUMBER]"
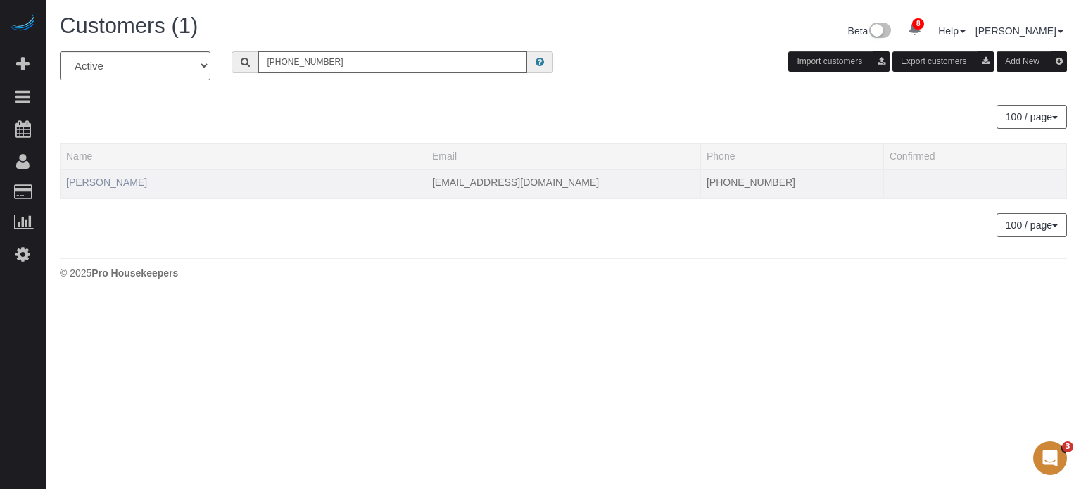
type input "[PHONE_NUMBER]"
click at [104, 181] on link "[PERSON_NAME]" at bounding box center [106, 182] width 81 height 11
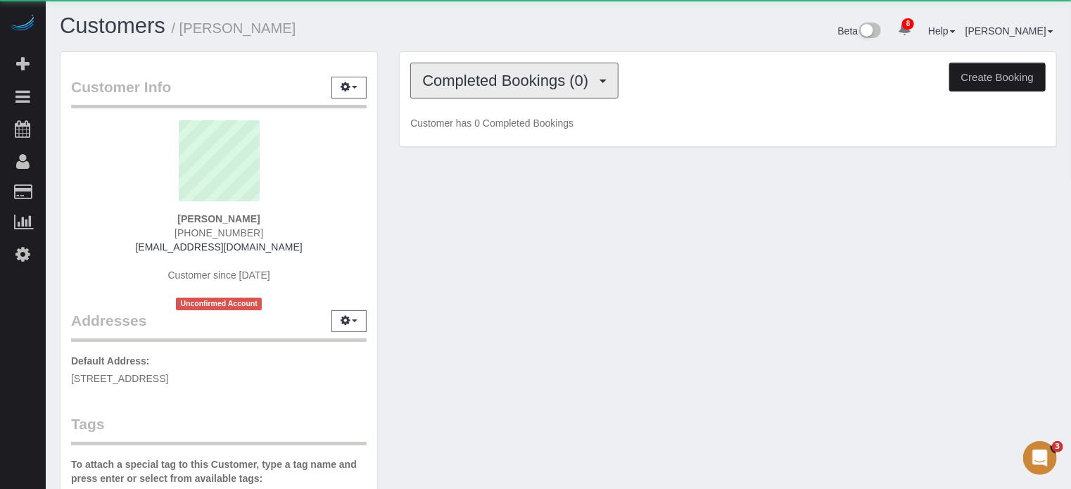
click at [495, 77] on span "Completed Bookings (0)" at bounding box center [508, 81] width 173 height 18
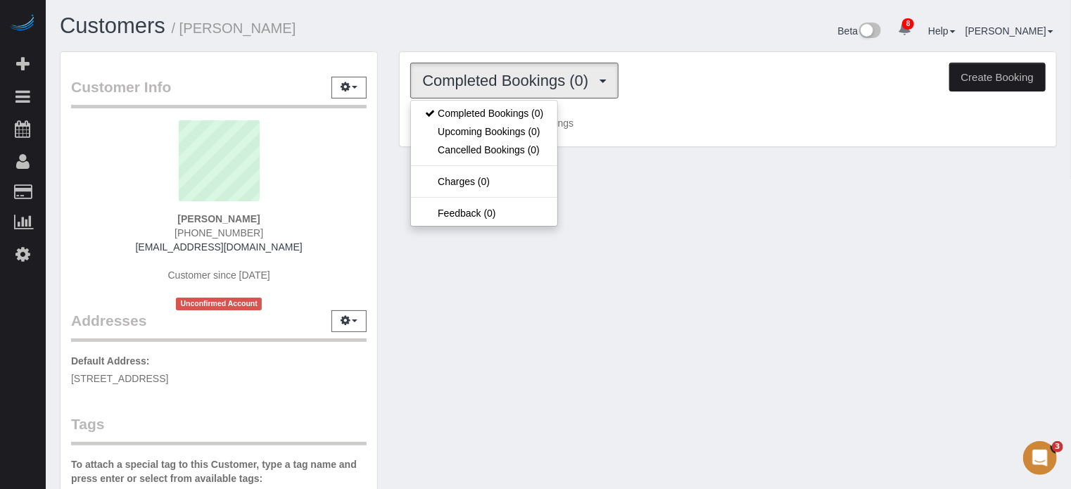
click at [421, 255] on div "Customer Info Edit Contact Info Send Message Email Preferences Special Sales Ta…" at bounding box center [558, 396] width 1018 height 690
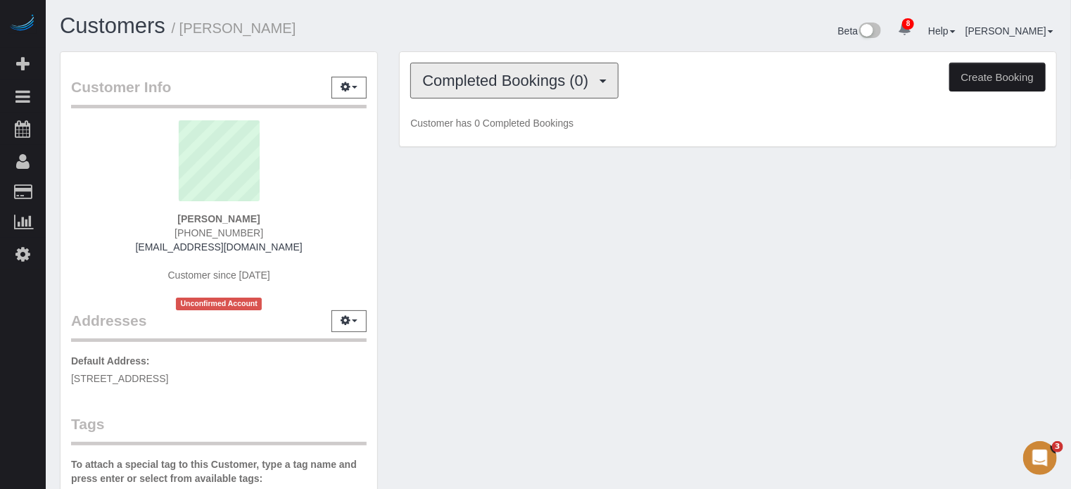
click at [489, 83] on span "Completed Bookings (0)" at bounding box center [508, 81] width 173 height 18
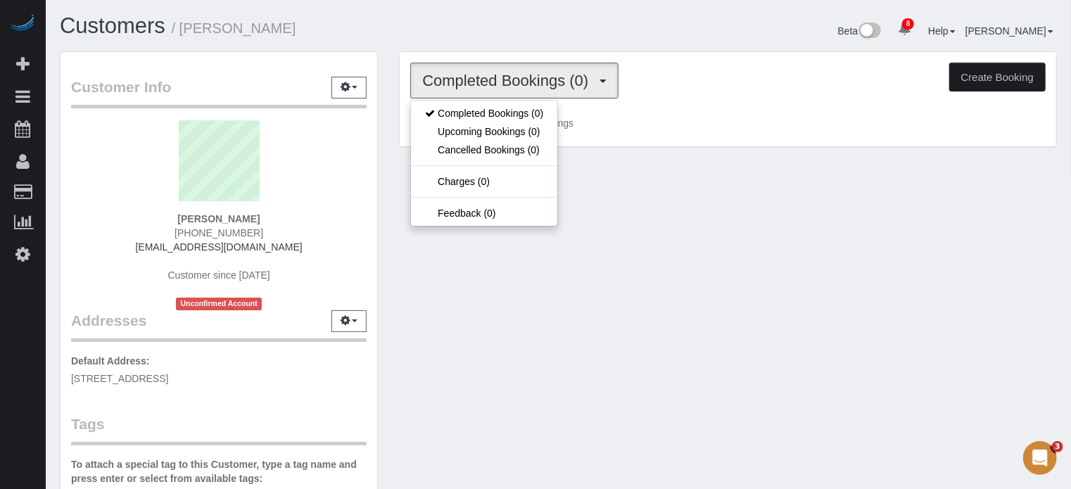
click at [490, 30] on h1 "Customers / [PERSON_NAME]" at bounding box center [304, 26] width 488 height 24
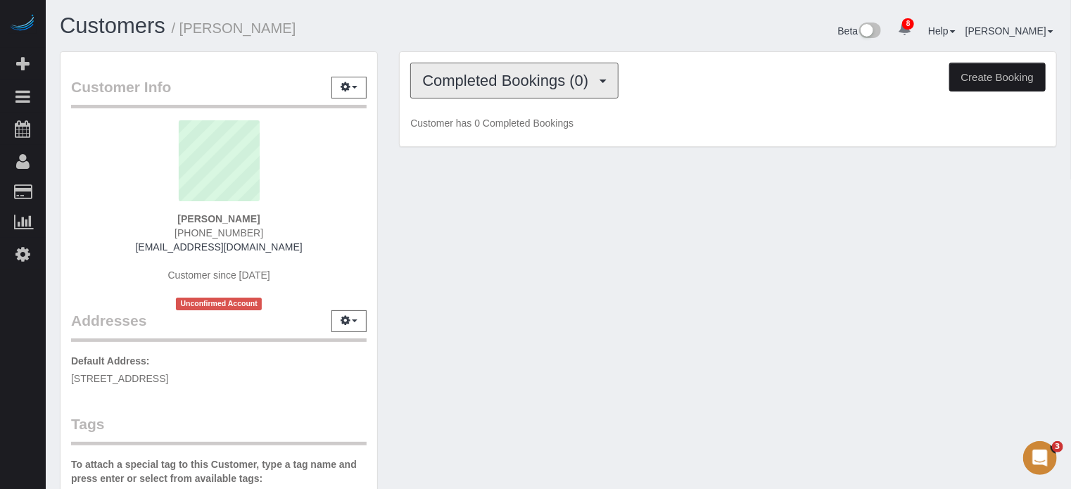
click at [483, 72] on span "Completed Bookings (0)" at bounding box center [508, 81] width 173 height 18
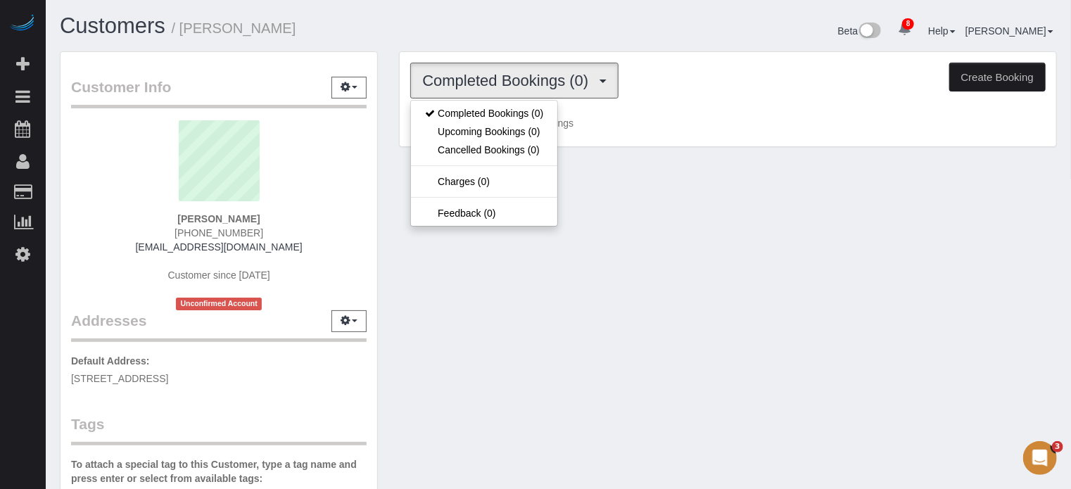
click at [481, 26] on h1 "Customers / [PERSON_NAME]" at bounding box center [304, 26] width 488 height 24
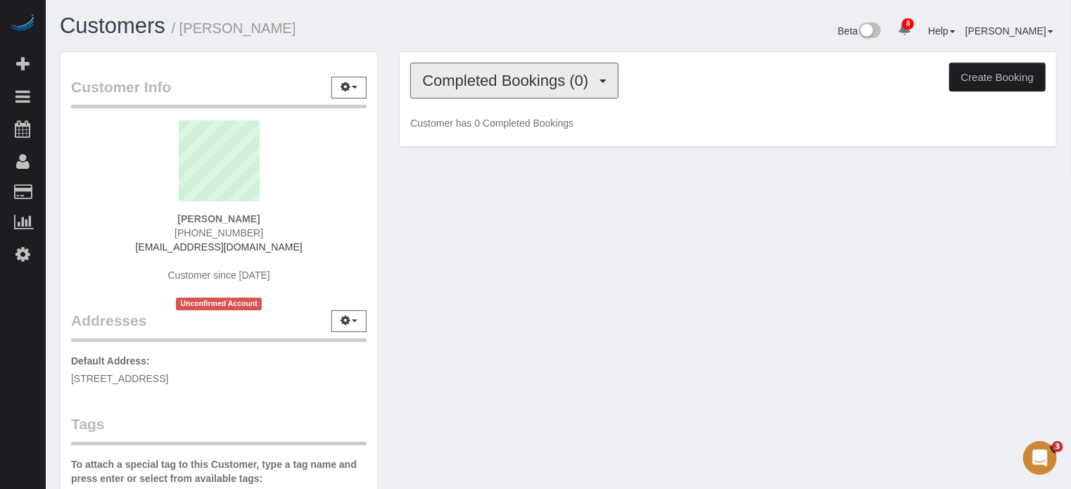
click at [499, 77] on span "Completed Bookings (0)" at bounding box center [508, 81] width 173 height 18
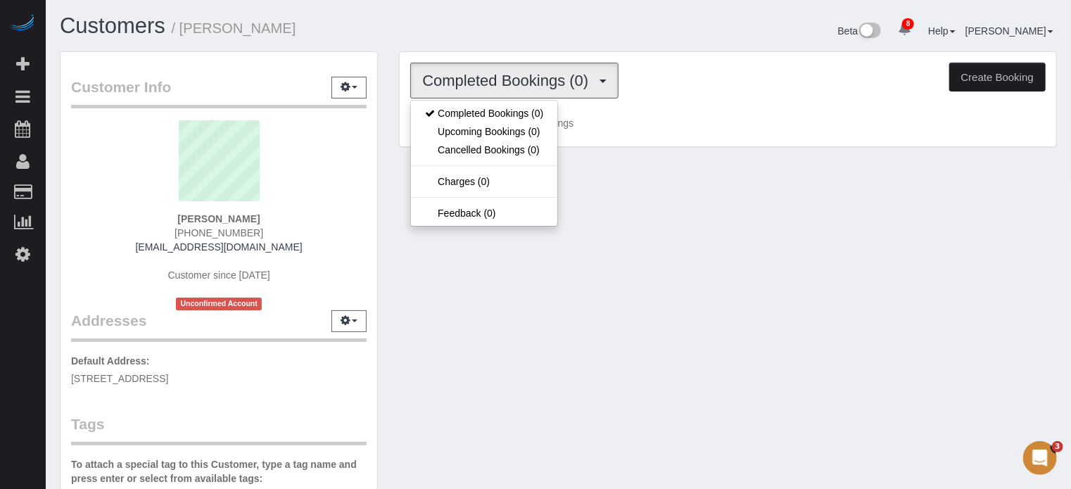
click at [500, 36] on h1 "Customers / [PERSON_NAME]" at bounding box center [304, 26] width 488 height 24
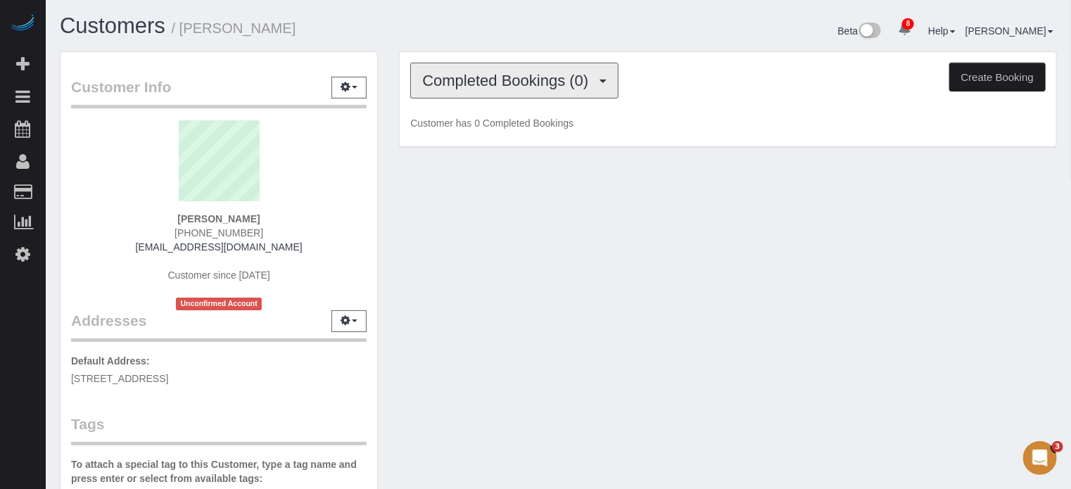
click at [502, 70] on button "Completed Bookings (0)" at bounding box center [514, 81] width 208 height 36
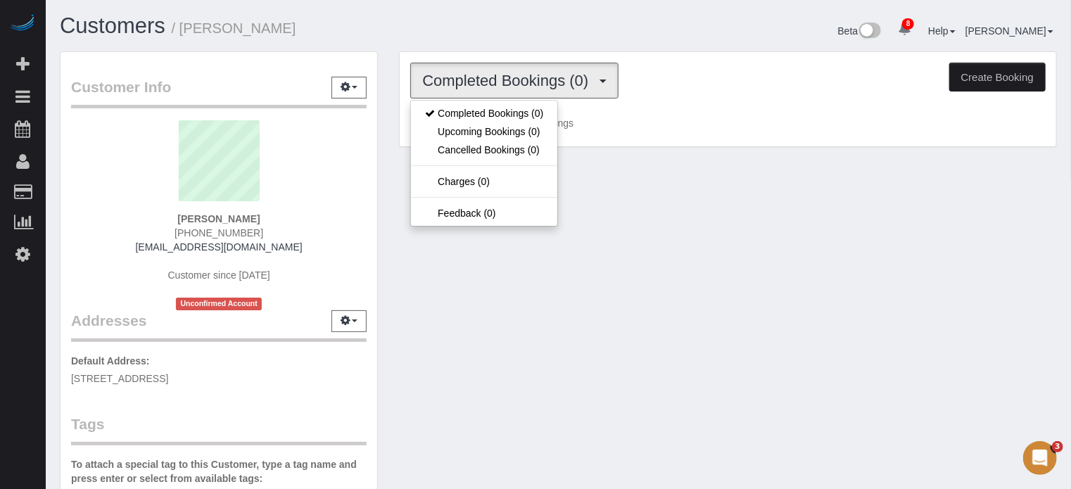
click at [504, 22] on h1 "Customers / [PERSON_NAME]" at bounding box center [304, 26] width 488 height 24
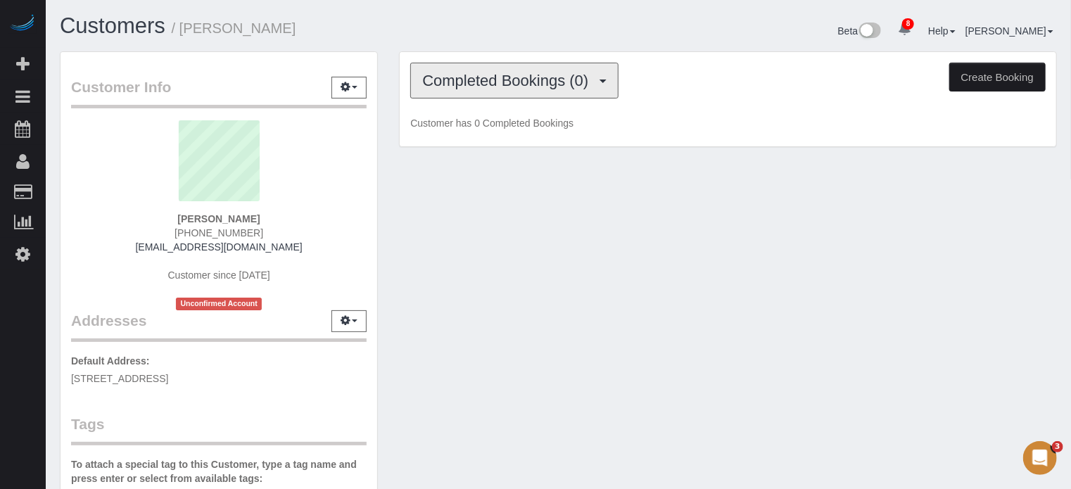
click at [511, 69] on button "Completed Bookings (0)" at bounding box center [514, 81] width 208 height 36
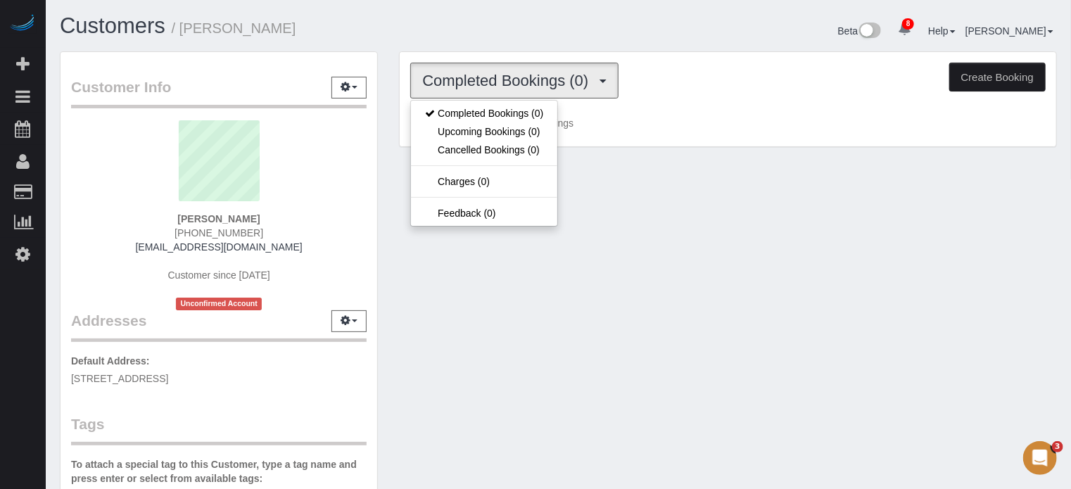
click at [509, 33] on h1 "Customers / [PERSON_NAME]" at bounding box center [304, 26] width 488 height 24
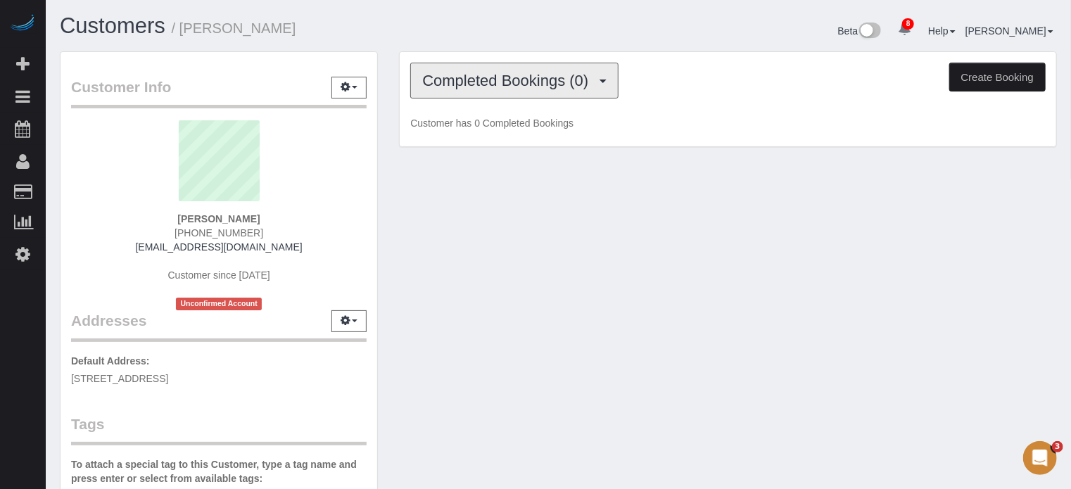
click at [516, 79] on span "Completed Bookings (0)" at bounding box center [508, 81] width 173 height 18
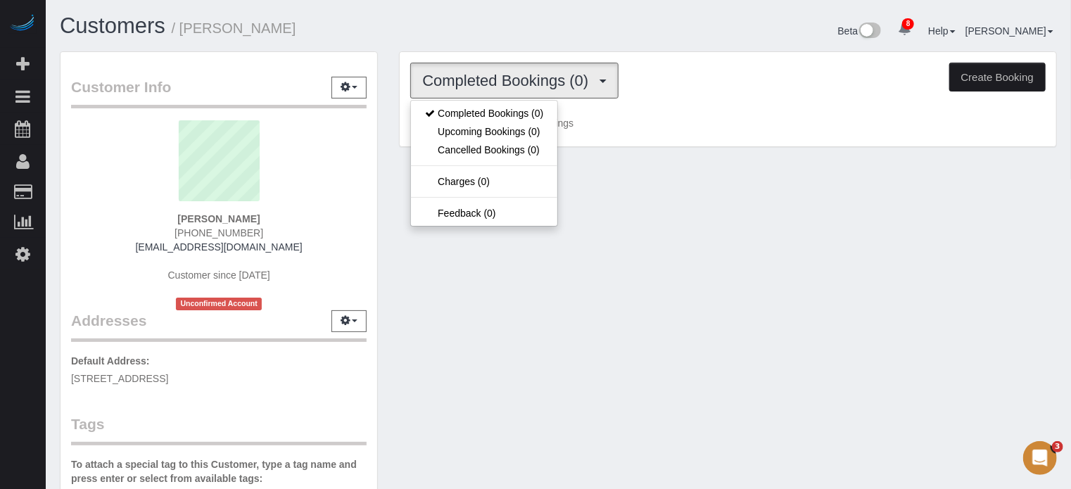
click at [514, 34] on h1 "Customers / [PERSON_NAME]" at bounding box center [304, 26] width 488 height 24
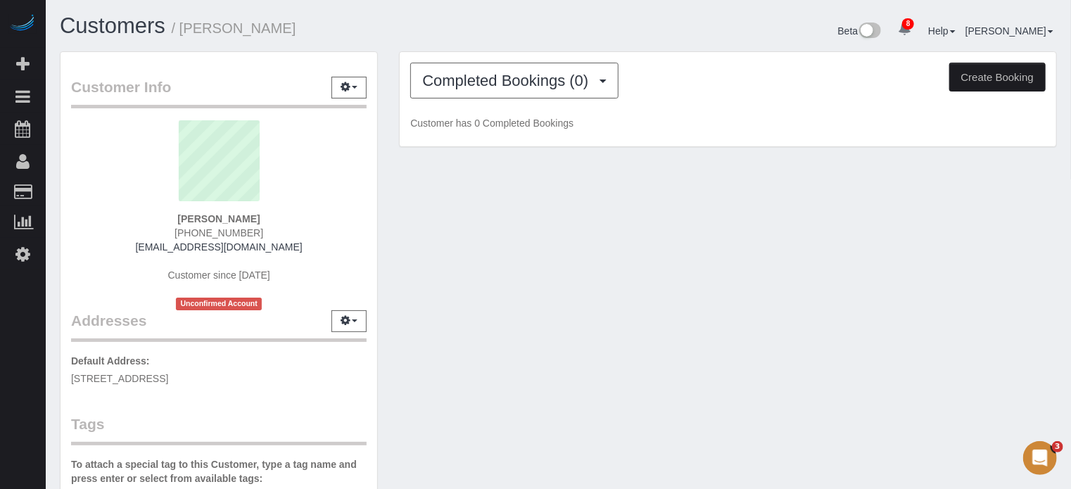
click at [989, 303] on div "Customer Info Edit Contact Info Send Message Email Preferences Special Sales Ta…" at bounding box center [558, 396] width 1018 height 690
click at [1055, 208] on div "Customer Info Edit Contact Info Send Message Email Preferences Special Sales Ta…" at bounding box center [558, 396] width 1018 height 690
click at [524, 77] on span "Completed Bookings (0)" at bounding box center [508, 81] width 173 height 18
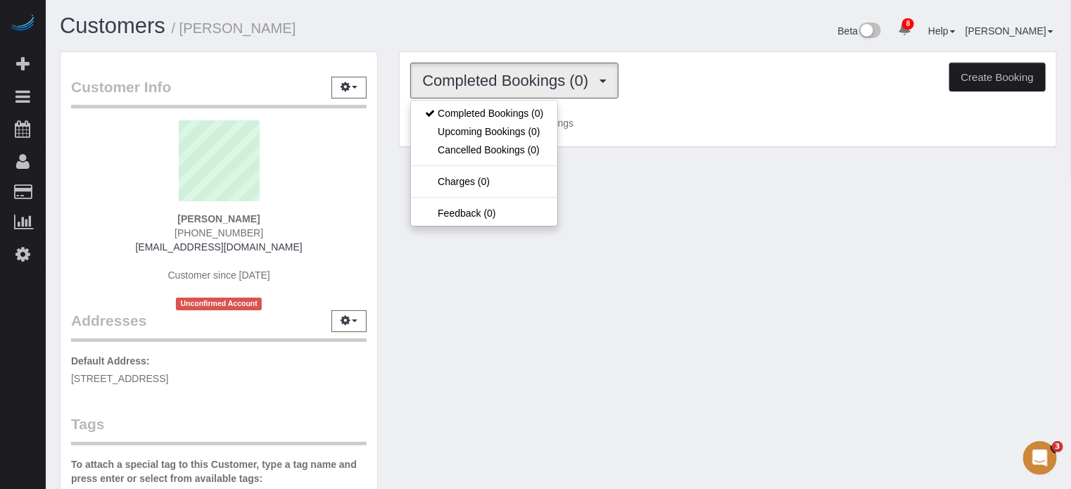
click at [507, 37] on h1 "Customers / [PERSON_NAME]" at bounding box center [304, 26] width 488 height 24
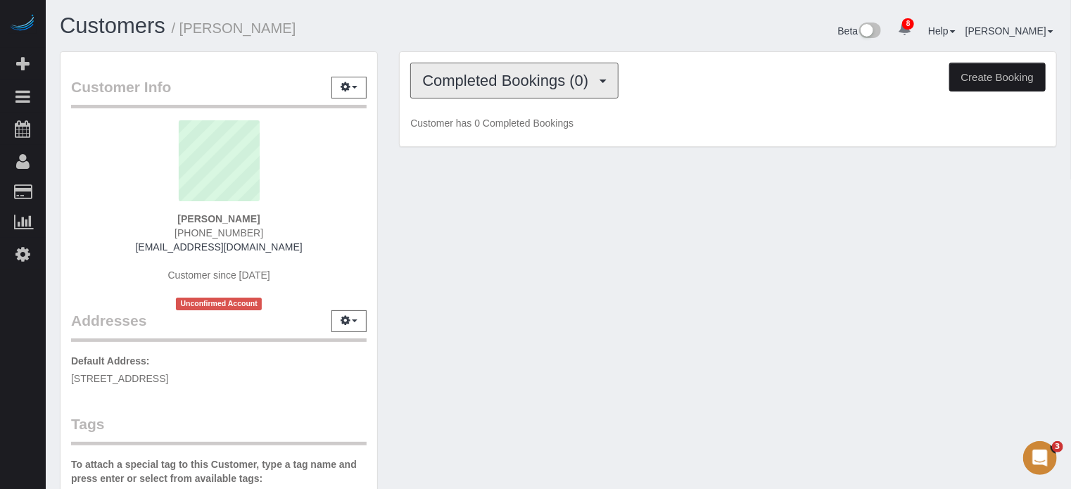
click at [512, 80] on span "Completed Bookings (0)" at bounding box center [508, 81] width 173 height 18
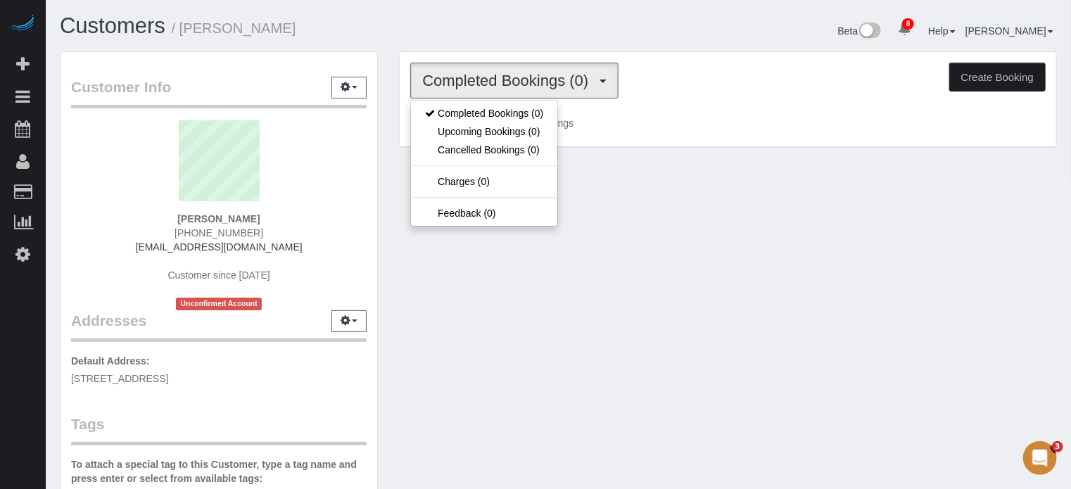
click at [498, 38] on div "Customers / [PERSON_NAME]" at bounding box center [303, 29] width 509 height 30
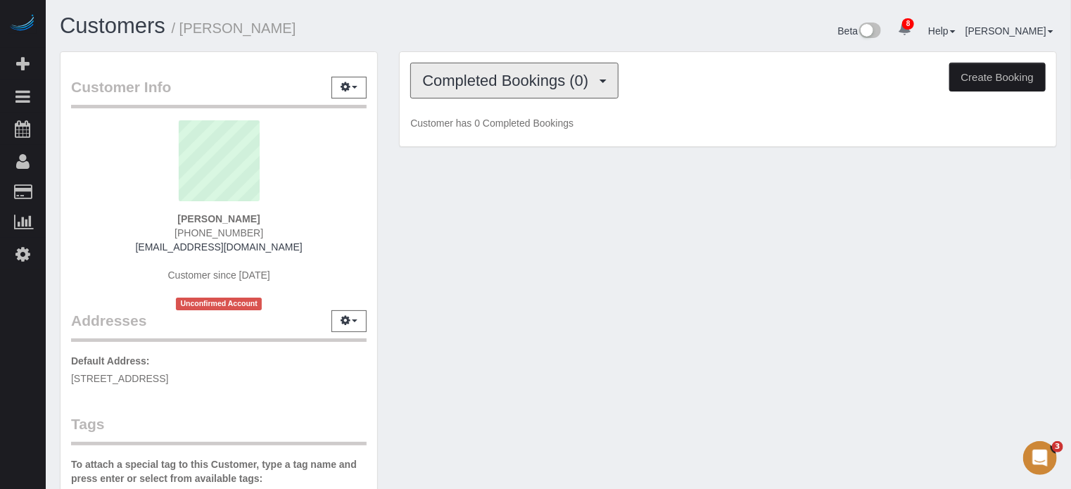
click at [520, 72] on span "Completed Bookings (0)" at bounding box center [508, 81] width 173 height 18
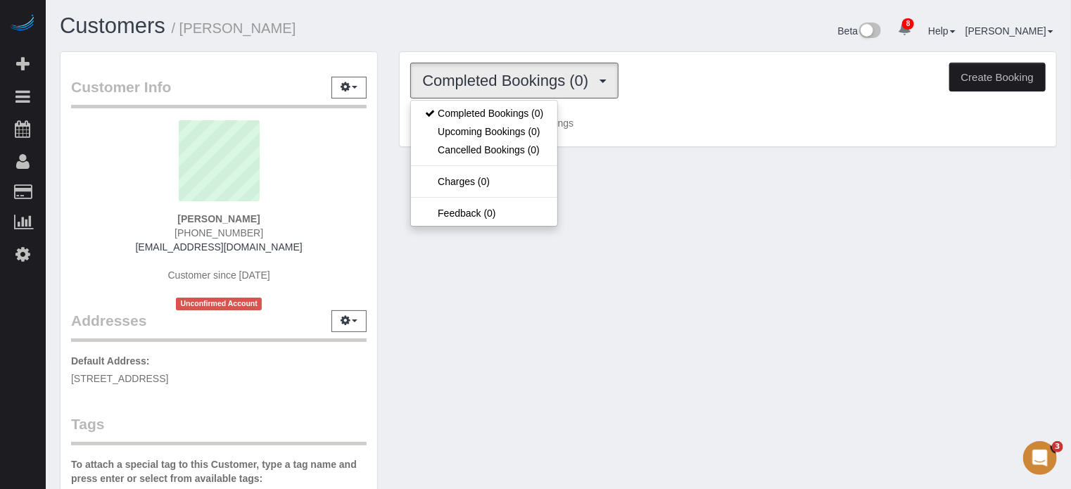
click at [501, 42] on div "Customers / [PERSON_NAME]" at bounding box center [303, 29] width 509 height 30
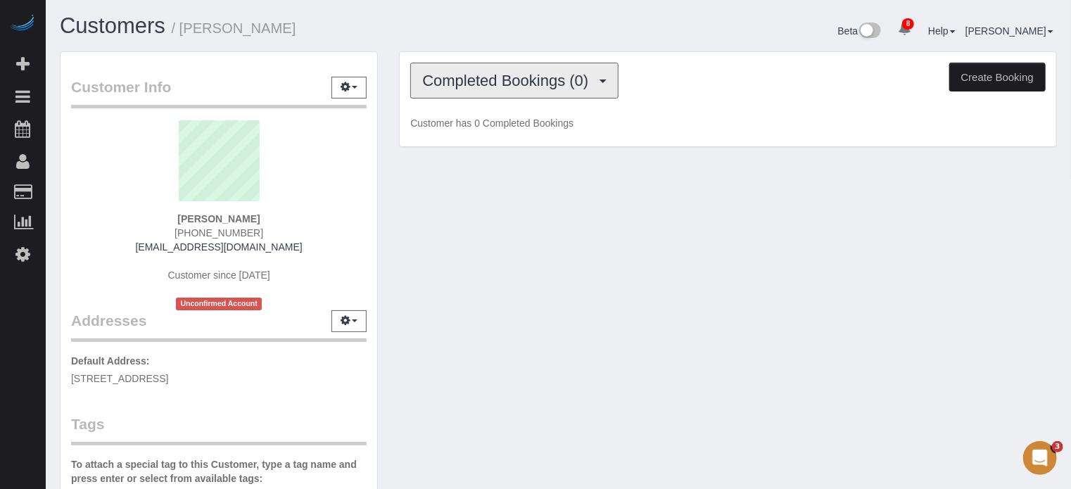
click at [509, 77] on span "Completed Bookings (0)" at bounding box center [508, 81] width 173 height 18
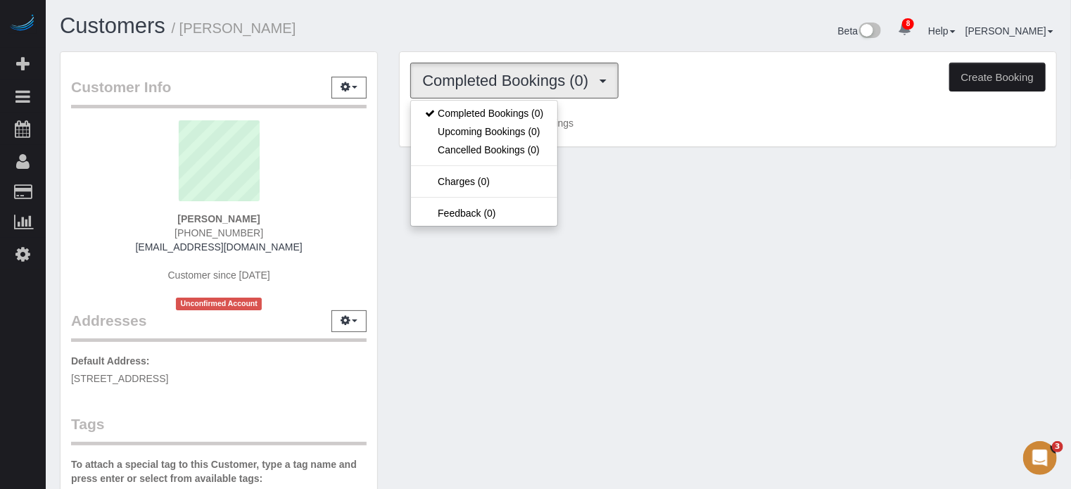
click at [498, 33] on h1 "Customers / [PERSON_NAME]" at bounding box center [304, 26] width 488 height 24
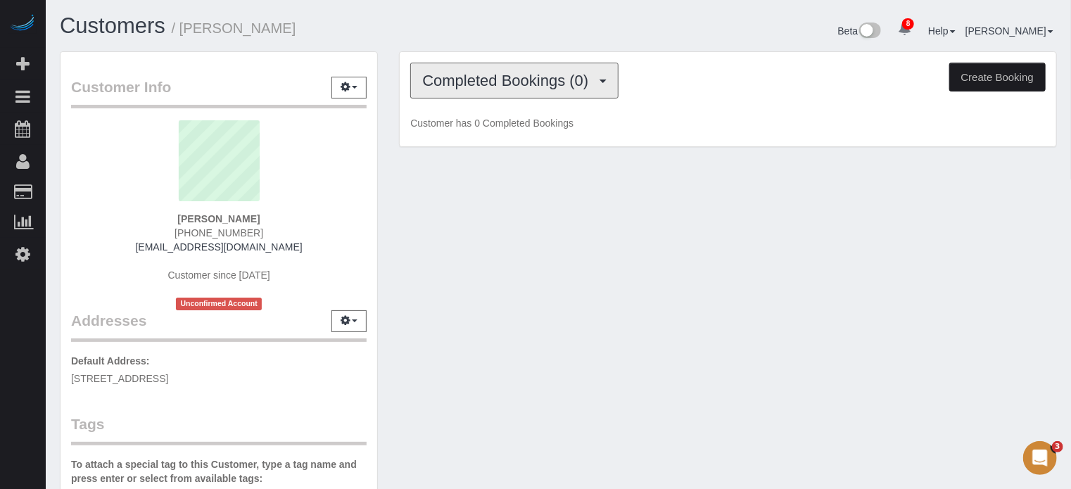
click at [509, 72] on span "Completed Bookings (0)" at bounding box center [508, 81] width 173 height 18
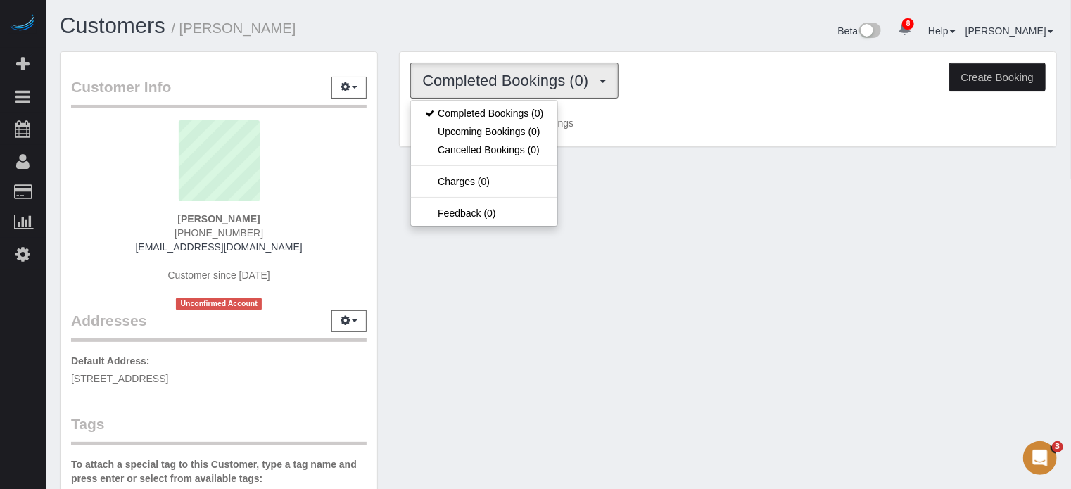
click at [507, 33] on h1 "Customers / [PERSON_NAME]" at bounding box center [304, 26] width 488 height 24
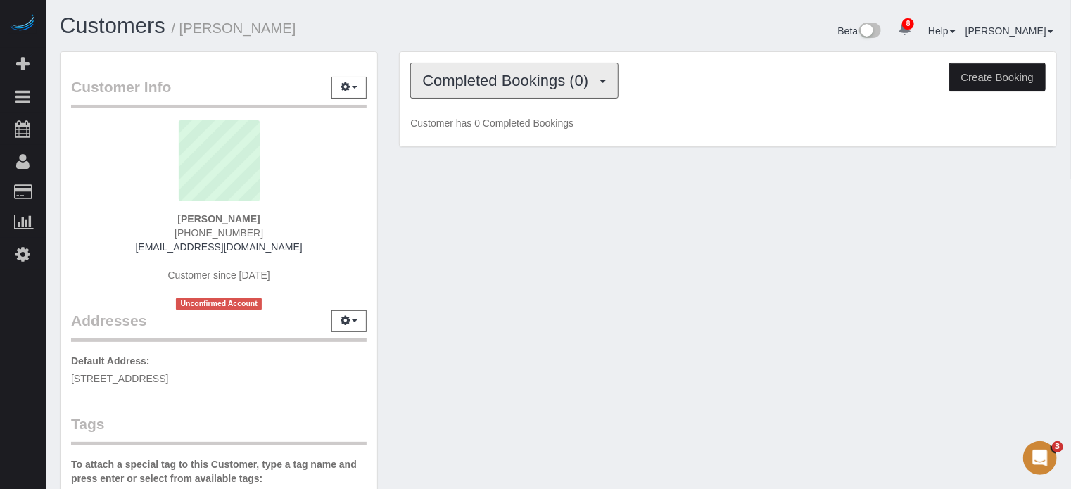
click at [521, 89] on button "Completed Bookings (0)" at bounding box center [514, 81] width 208 height 36
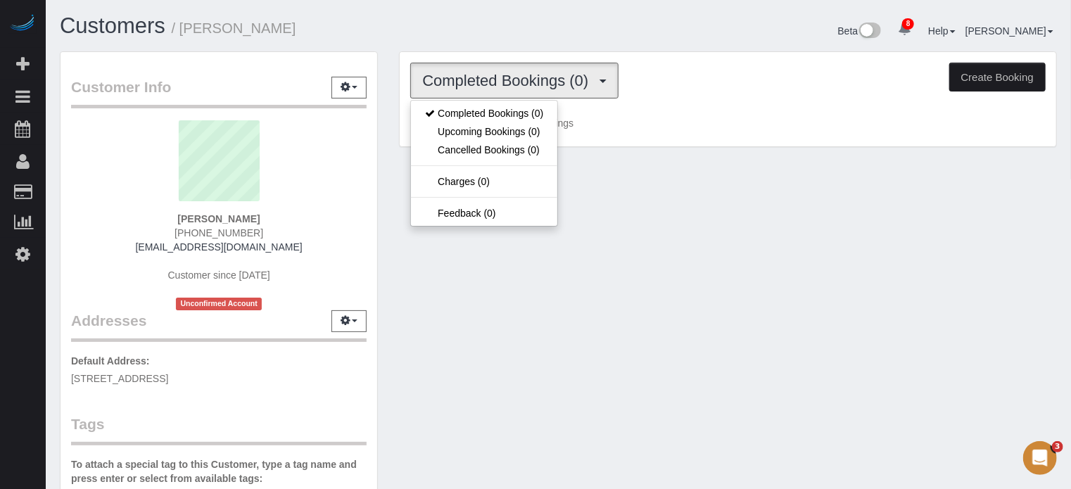
click at [510, 36] on h1 "Customers / [PERSON_NAME]" at bounding box center [304, 26] width 488 height 24
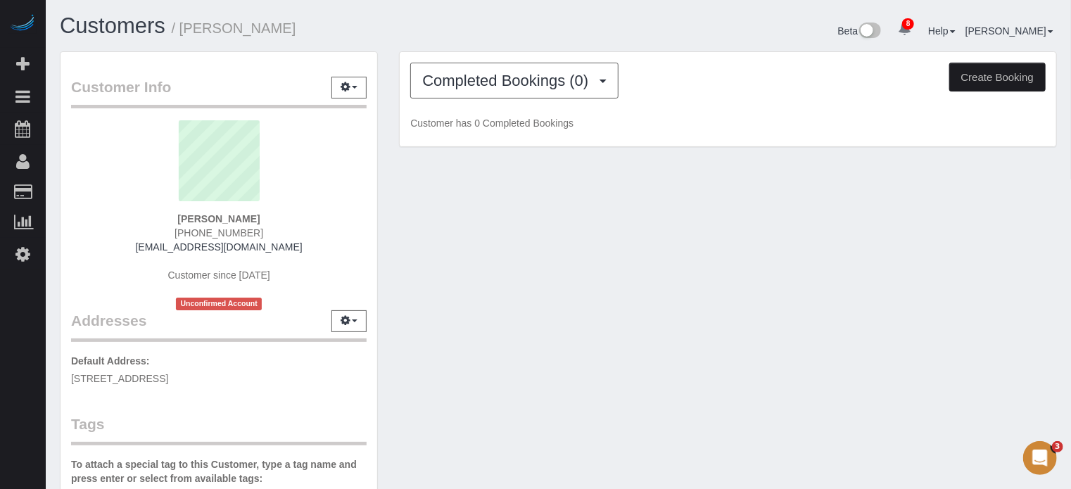
click at [977, 307] on div "Customer Info Edit Contact Info Send Message Email Preferences Special Sales Ta…" at bounding box center [558, 396] width 1018 height 690
click at [1050, 238] on div "Customer Info Edit Contact Info Send Message Email Preferences Special Sales Ta…" at bounding box center [558, 396] width 1018 height 690
click at [475, 75] on span "Completed Bookings (0)" at bounding box center [508, 81] width 173 height 18
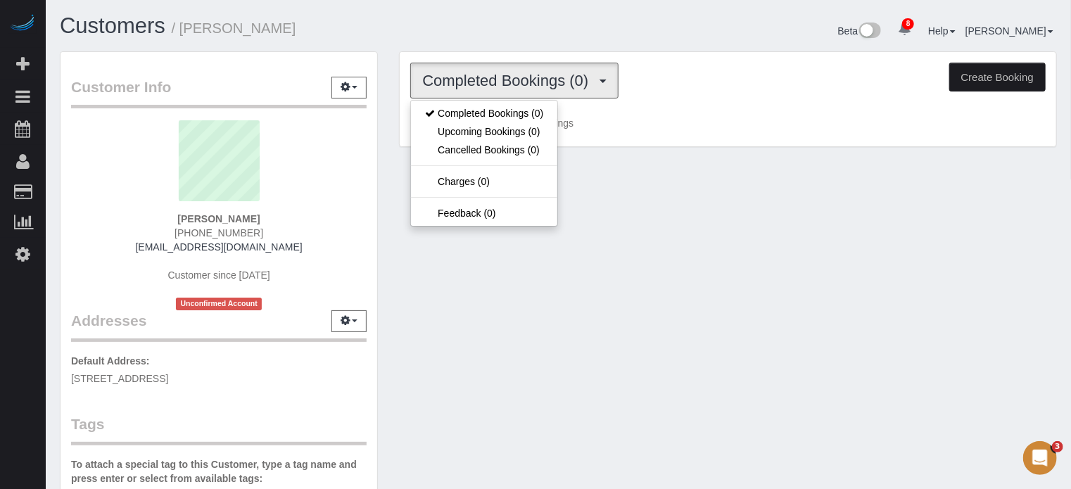
click at [481, 40] on div "Customers / [PERSON_NAME]" at bounding box center [303, 29] width 509 height 30
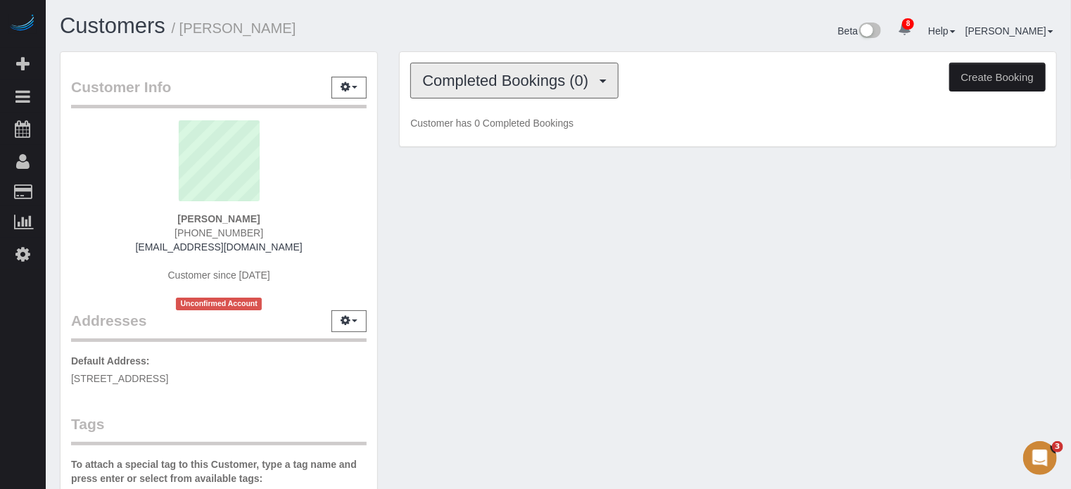
click at [484, 72] on span "Completed Bookings (0)" at bounding box center [508, 81] width 173 height 18
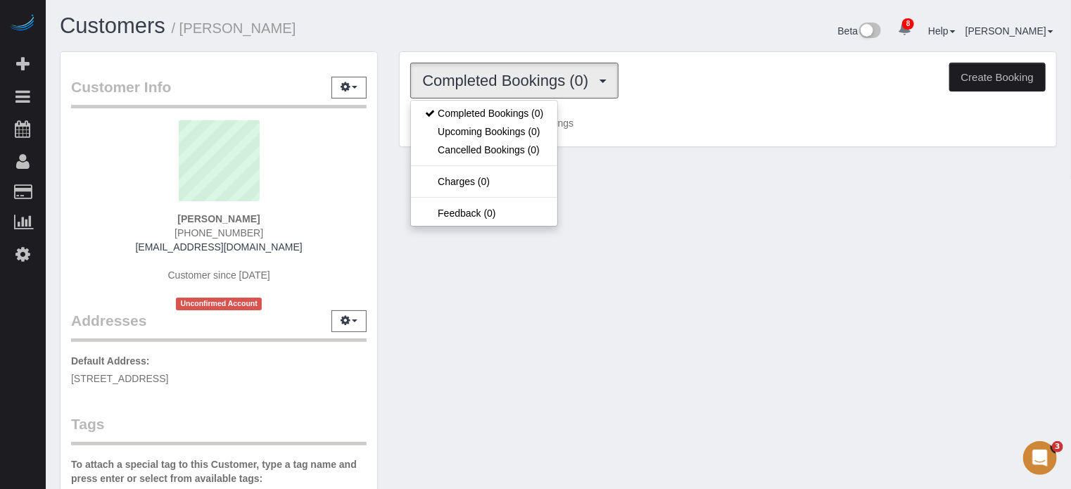
click at [476, 36] on h1 "Customers / [PERSON_NAME]" at bounding box center [304, 26] width 488 height 24
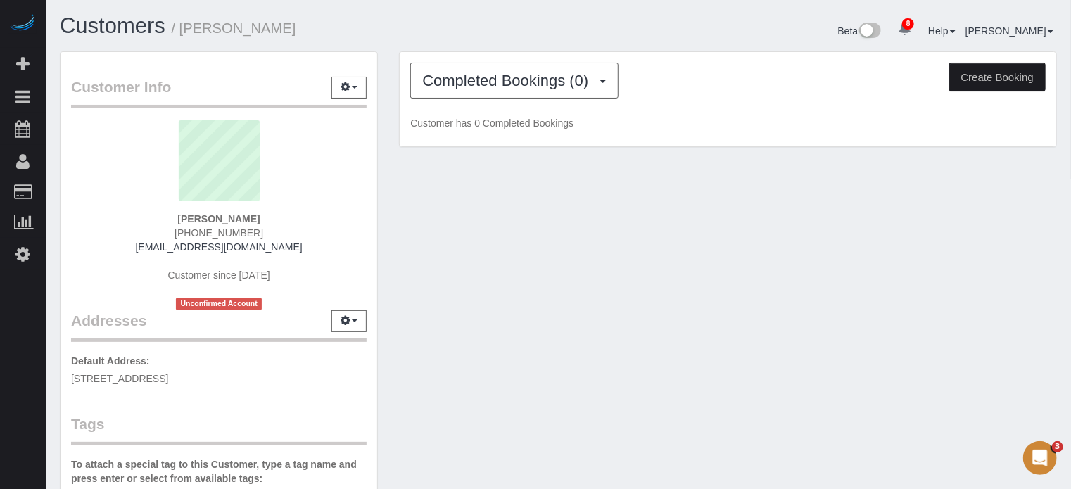
click at [477, 38] on div "Customers / [PERSON_NAME]" at bounding box center [303, 29] width 509 height 30
click at [359, 86] on button "button" at bounding box center [348, 88] width 35 height 22
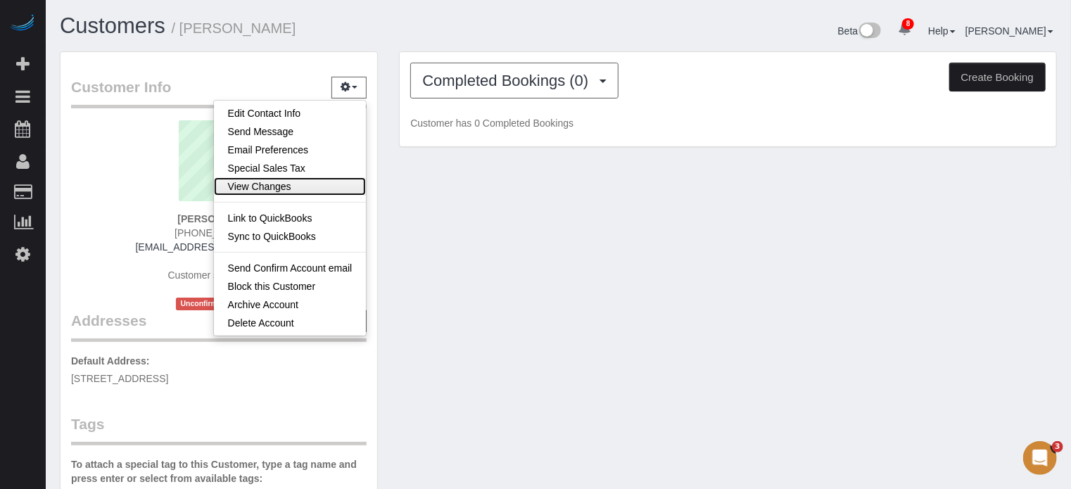
click at [269, 190] on link "View Changes" at bounding box center [290, 186] width 153 height 18
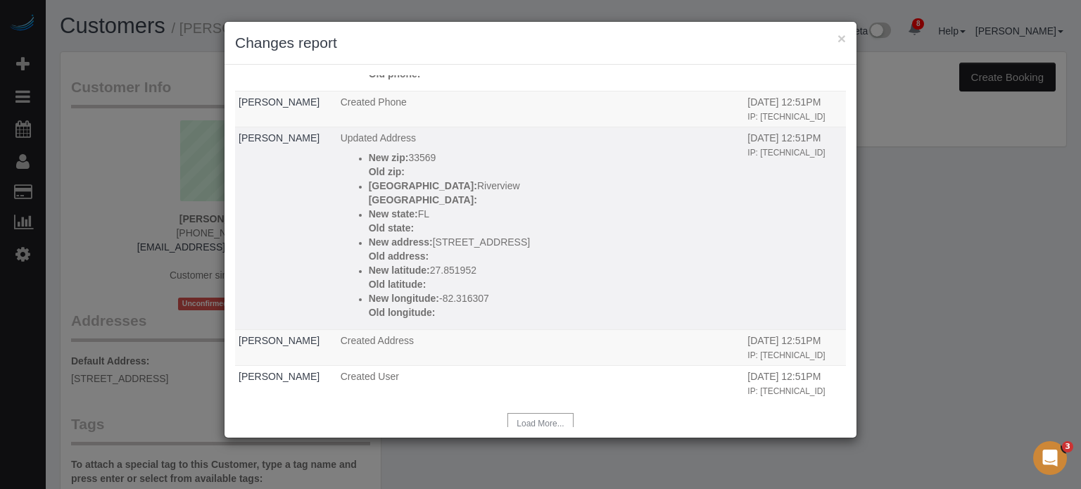
scroll to position [117, 0]
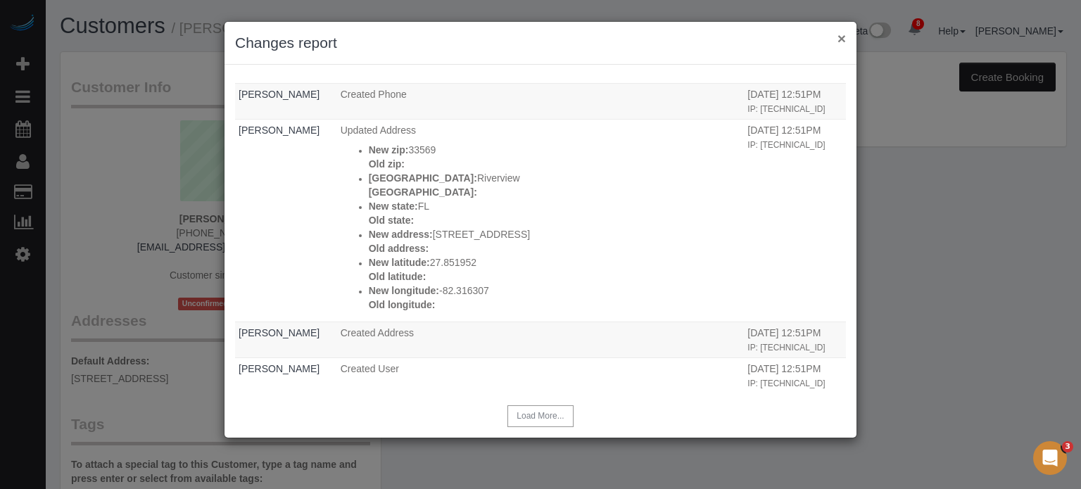
click at [838, 40] on button "×" at bounding box center [841, 38] width 8 height 15
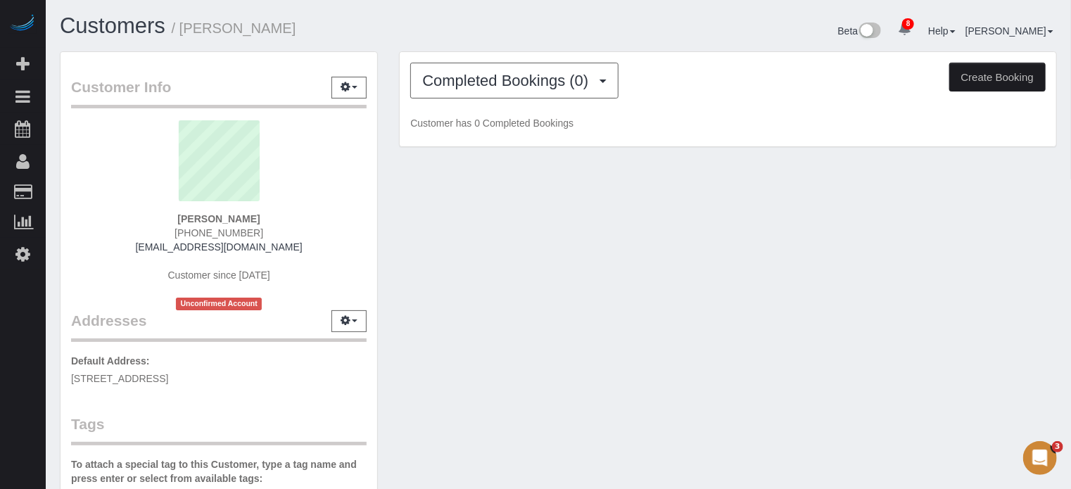
click at [390, 137] on div "Completed Bookings (0) Completed Bookings (0) Upcoming Bookings (0) Cancelled B…" at bounding box center [727, 106] width 679 height 110
click at [355, 95] on button "button" at bounding box center [348, 88] width 35 height 22
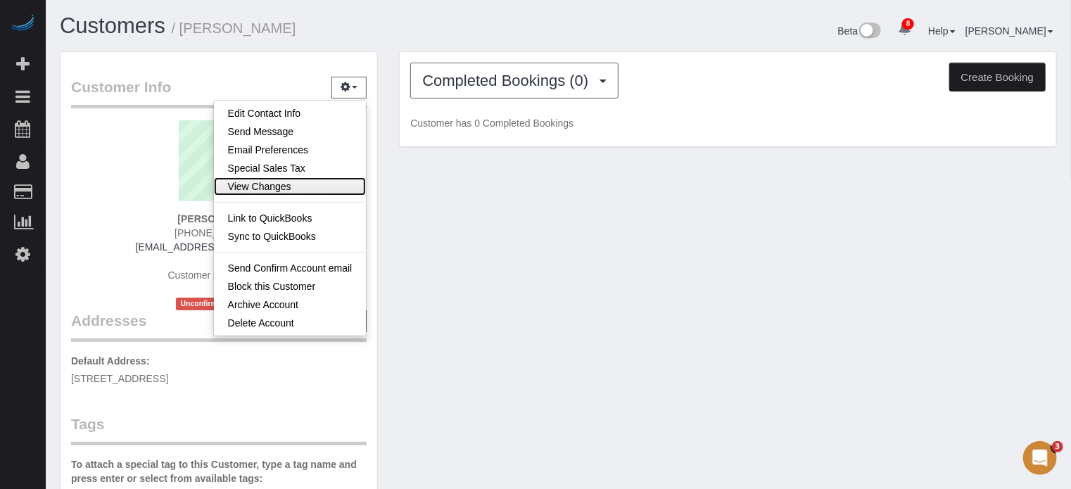
click at [262, 185] on link "View Changes" at bounding box center [290, 186] width 153 height 18
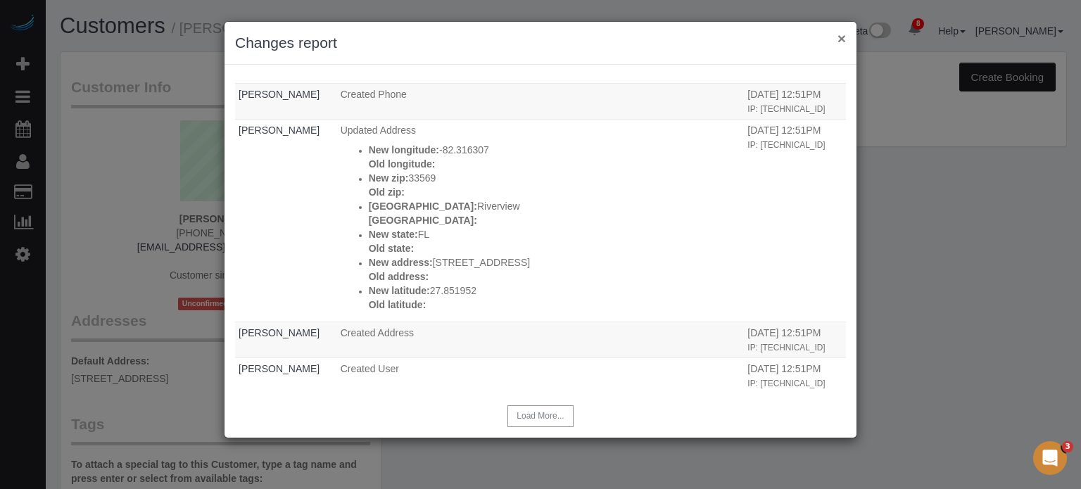
click at [840, 39] on button "×" at bounding box center [841, 38] width 8 height 15
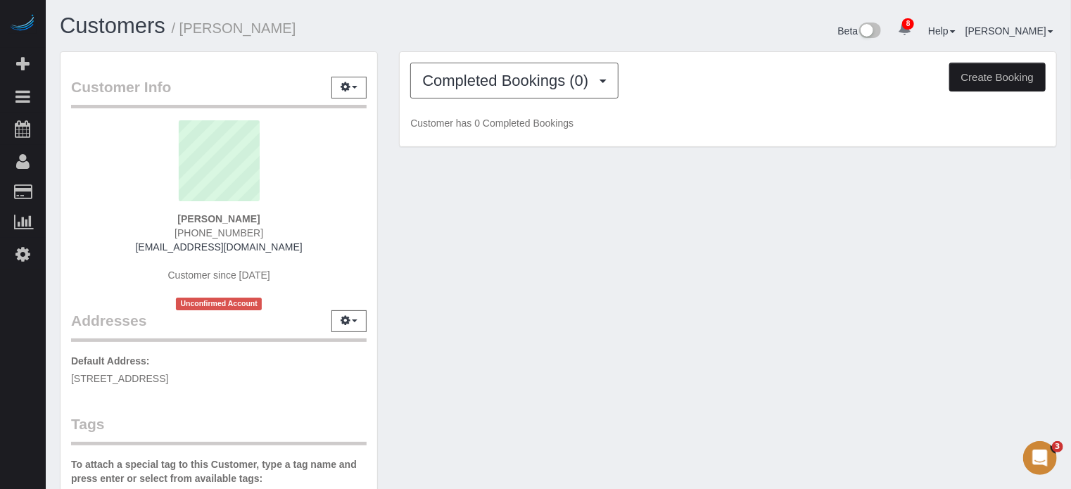
click at [388, 129] on div "Completed Bookings (0) Completed Bookings (0) Upcoming Bookings (0) Cancelled B…" at bounding box center [727, 106] width 679 height 110
click at [388, 122] on div "Completed Bookings (0) Completed Bookings (0) Upcoming Bookings (0) Cancelled B…" at bounding box center [727, 106] width 679 height 110
click at [387, 120] on div "Customer Info Edit Contact Info Send Message Email Preferences Special Sales Ta…" at bounding box center [218, 396] width 339 height 690
click at [386, 101] on div "Customer Info Edit Contact Info Send Message Email Preferences Special Sales Ta…" at bounding box center [218, 396] width 339 height 690
click at [386, 85] on div "Customer Info Edit Contact Info Send Message Email Preferences Special Sales Ta…" at bounding box center [218, 396] width 339 height 690
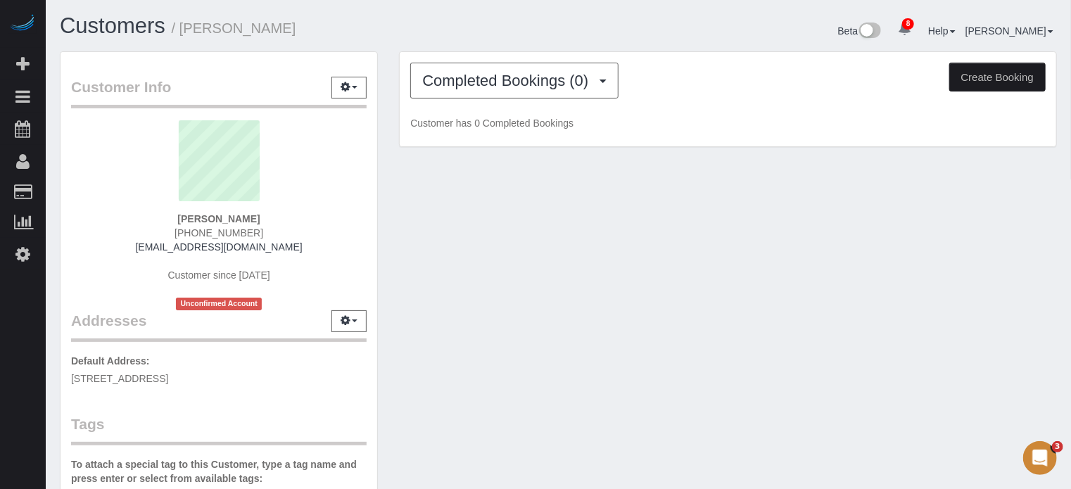
click at [384, 78] on div "Customer Info Edit Contact Info Send Message Email Preferences Special Sales Ta…" at bounding box center [218, 396] width 339 height 690
click at [386, 78] on div "Customer Info Edit Contact Info Send Message Email Preferences Special Sales Ta…" at bounding box center [218, 396] width 339 height 690
click at [386, 75] on div "Customer Info Edit Contact Info Send Message Email Preferences Special Sales Ta…" at bounding box center [218, 396] width 339 height 690
click at [386, 78] on div "Customer Info Edit Contact Info Send Message Email Preferences Special Sales Ta…" at bounding box center [218, 396] width 339 height 690
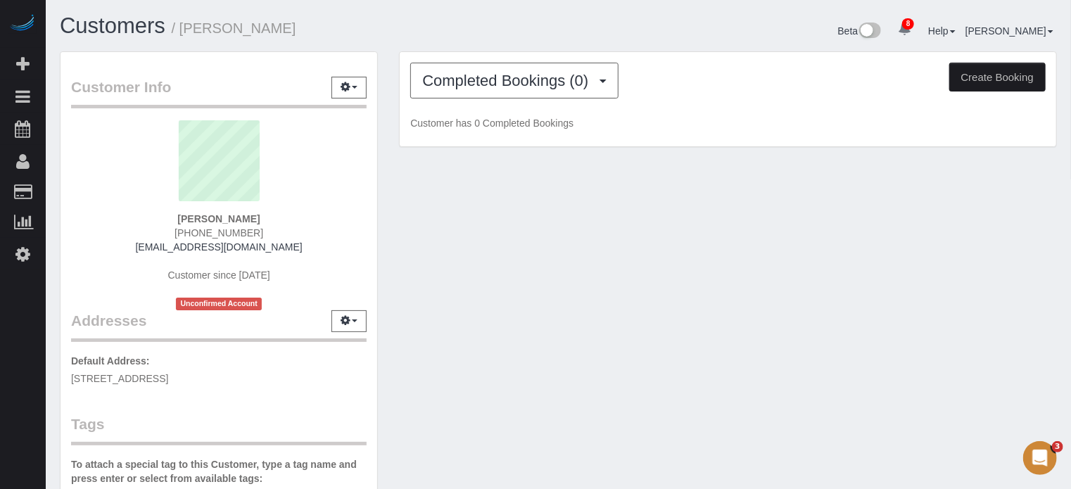
click at [229, 218] on strong "[PERSON_NAME]" at bounding box center [218, 218] width 82 height 11
click at [208, 217] on strong "[PERSON_NAME]" at bounding box center [218, 218] width 82 height 11
click at [227, 217] on strong "[PERSON_NAME]" at bounding box center [218, 218] width 82 height 11
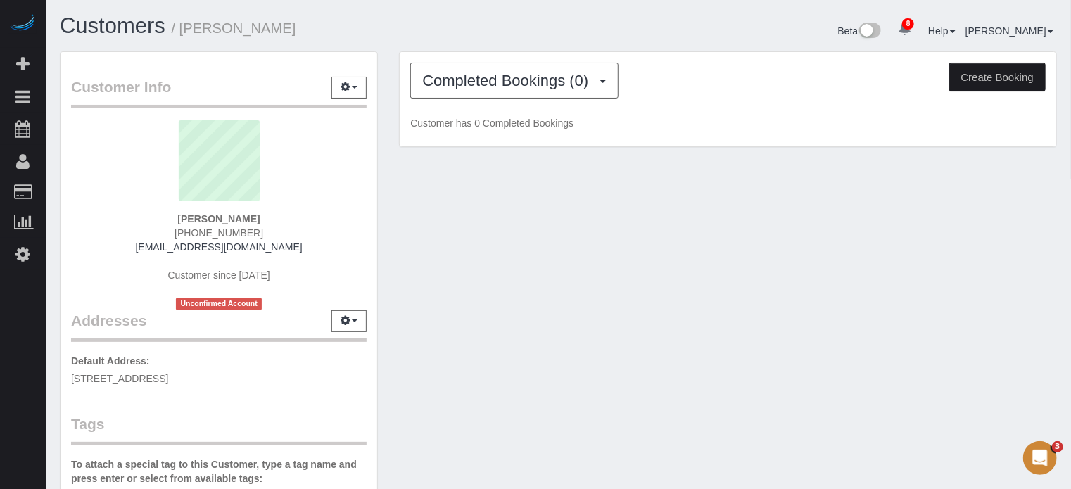
click at [227, 217] on strong "[PERSON_NAME]" at bounding box center [218, 218] width 82 height 11
click at [205, 217] on strong "[PERSON_NAME]" at bounding box center [218, 218] width 82 height 11
click at [231, 217] on strong "[PERSON_NAME]" at bounding box center [218, 218] width 82 height 11
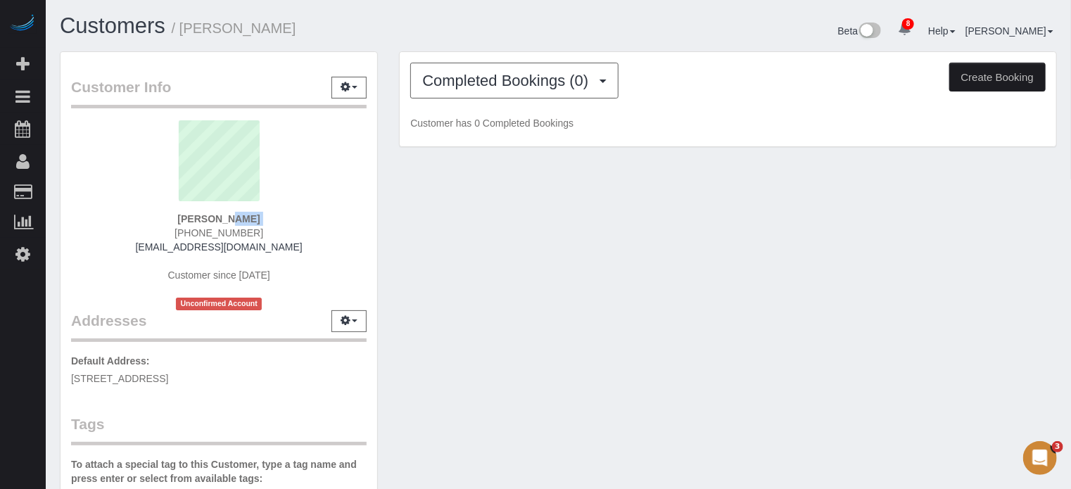
click at [231, 217] on strong "[PERSON_NAME]" at bounding box center [218, 218] width 82 height 11
click at [207, 217] on strong "[PERSON_NAME]" at bounding box center [218, 218] width 82 height 11
click at [239, 217] on strong "[PERSON_NAME]" at bounding box center [218, 218] width 82 height 11
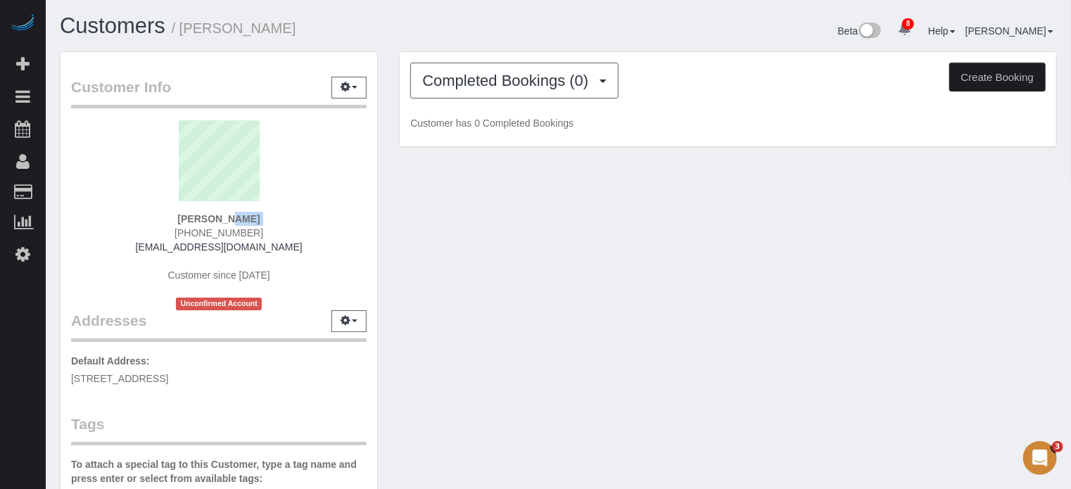
click at [210, 218] on strong "[PERSON_NAME]" at bounding box center [218, 218] width 82 height 11
click at [239, 218] on strong "[PERSON_NAME]" at bounding box center [218, 218] width 82 height 11
click at [214, 218] on strong "[PERSON_NAME]" at bounding box center [218, 218] width 82 height 11
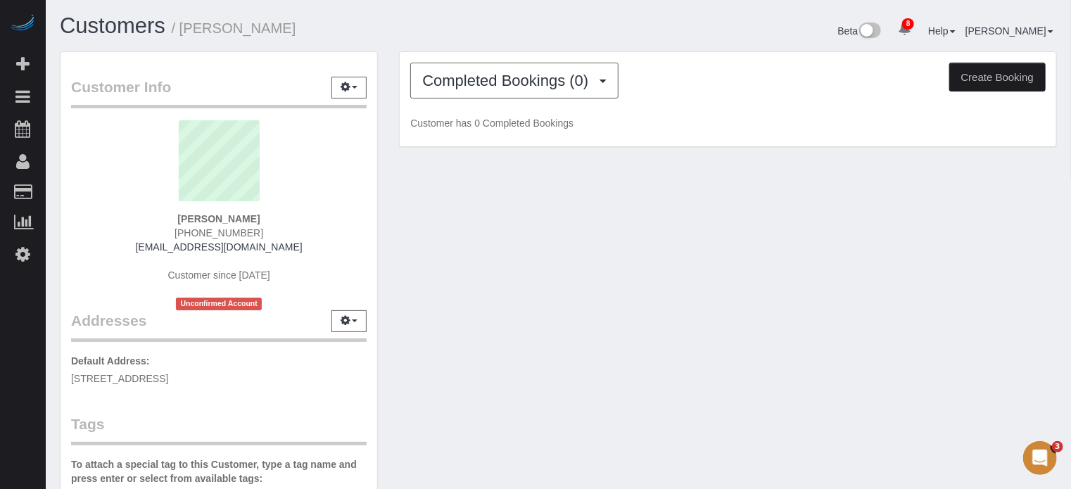
click at [239, 219] on strong "[PERSON_NAME]" at bounding box center [218, 218] width 82 height 11
click at [198, 216] on strong "[PERSON_NAME]" at bounding box center [218, 218] width 82 height 11
click at [233, 216] on strong "[PERSON_NAME]" at bounding box center [218, 218] width 82 height 11
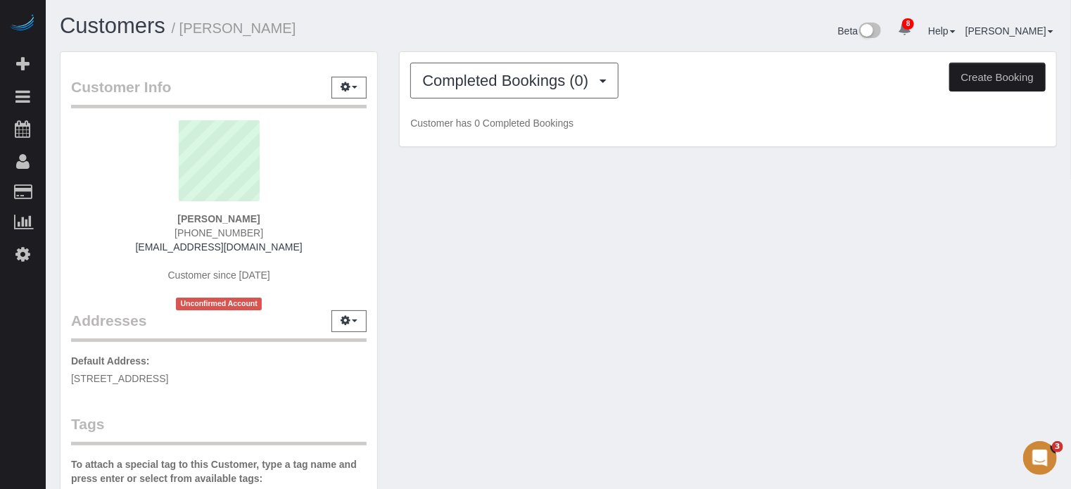
click at [233, 216] on strong "[PERSON_NAME]" at bounding box center [218, 218] width 82 height 11
click at [210, 216] on strong "[PERSON_NAME]" at bounding box center [218, 218] width 82 height 11
click at [236, 215] on strong "[PERSON_NAME]" at bounding box center [218, 218] width 82 height 11
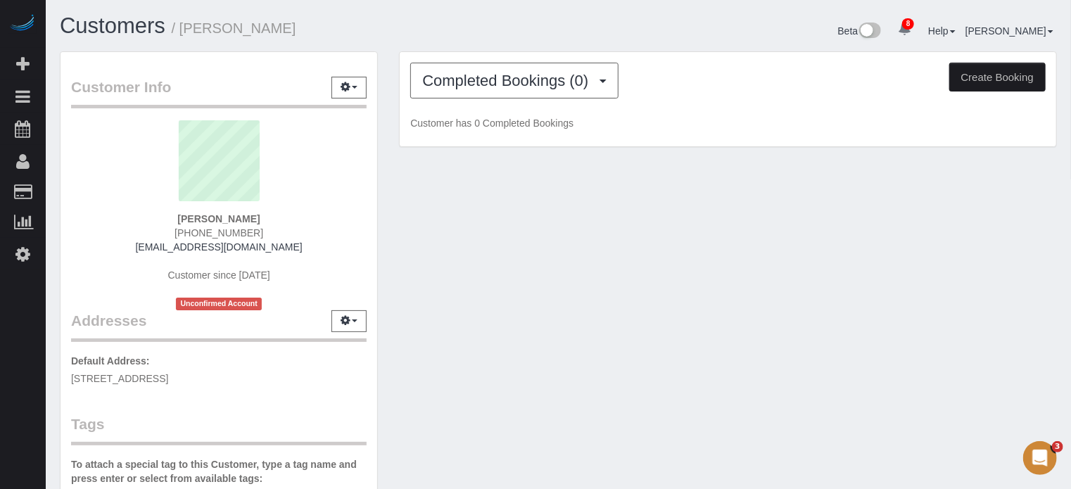
click at [236, 215] on strong "[PERSON_NAME]" at bounding box center [218, 218] width 82 height 11
click at [229, 215] on strong "[PERSON_NAME]" at bounding box center [218, 218] width 82 height 11
click at [207, 216] on strong "[PERSON_NAME]" at bounding box center [218, 218] width 82 height 11
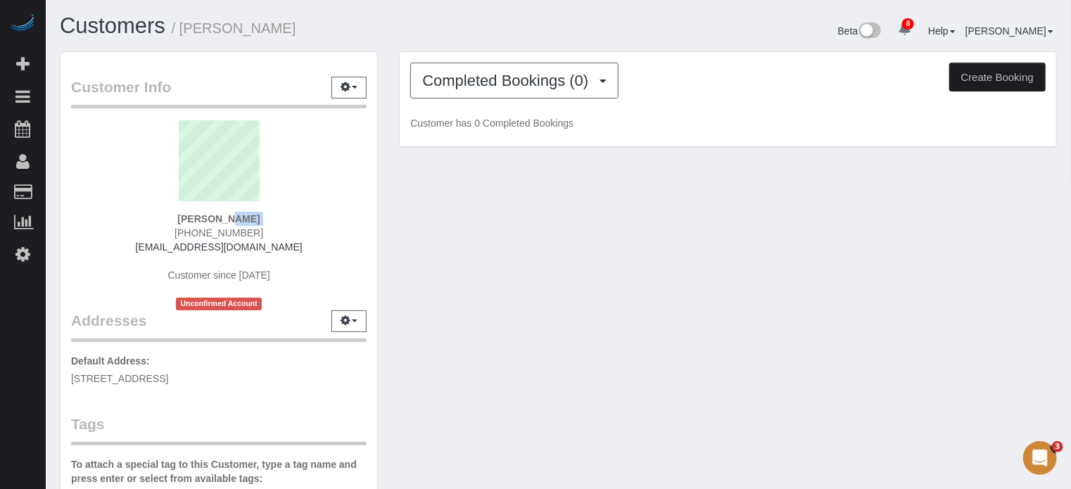
click at [232, 218] on strong "[PERSON_NAME]" at bounding box center [218, 218] width 82 height 11
click at [201, 218] on strong "[PERSON_NAME]" at bounding box center [218, 218] width 82 height 11
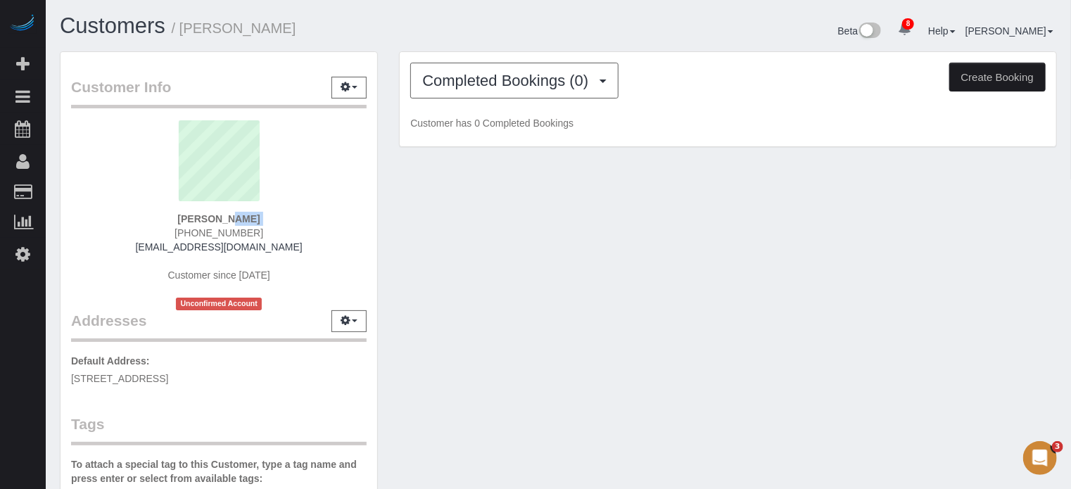
click at [201, 218] on strong "[PERSON_NAME]" at bounding box center [218, 218] width 82 height 11
click at [234, 219] on strong "[PERSON_NAME]" at bounding box center [218, 218] width 82 height 11
click at [205, 217] on strong "[PERSON_NAME]" at bounding box center [218, 218] width 82 height 11
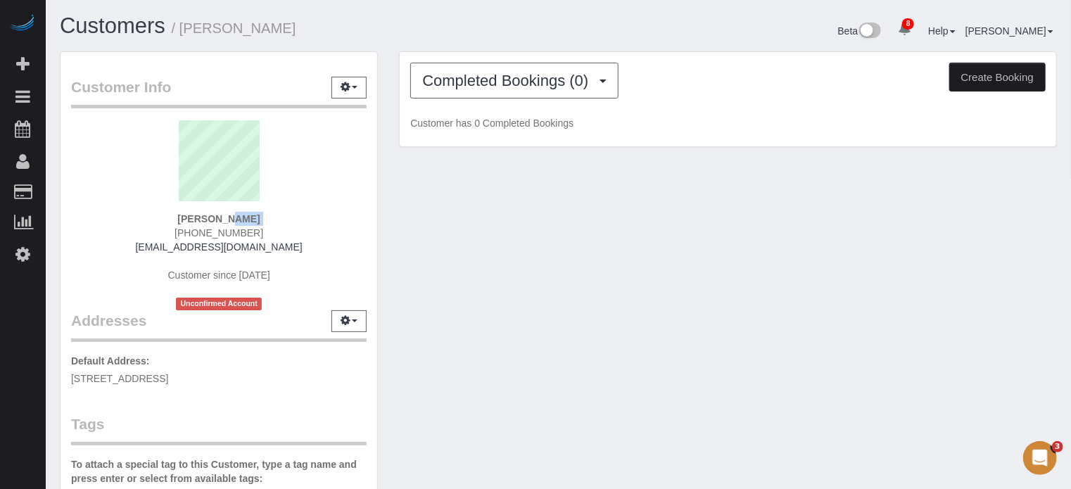
click at [205, 217] on strong "[PERSON_NAME]" at bounding box center [218, 218] width 82 height 11
click at [233, 217] on strong "[PERSON_NAME]" at bounding box center [218, 218] width 82 height 11
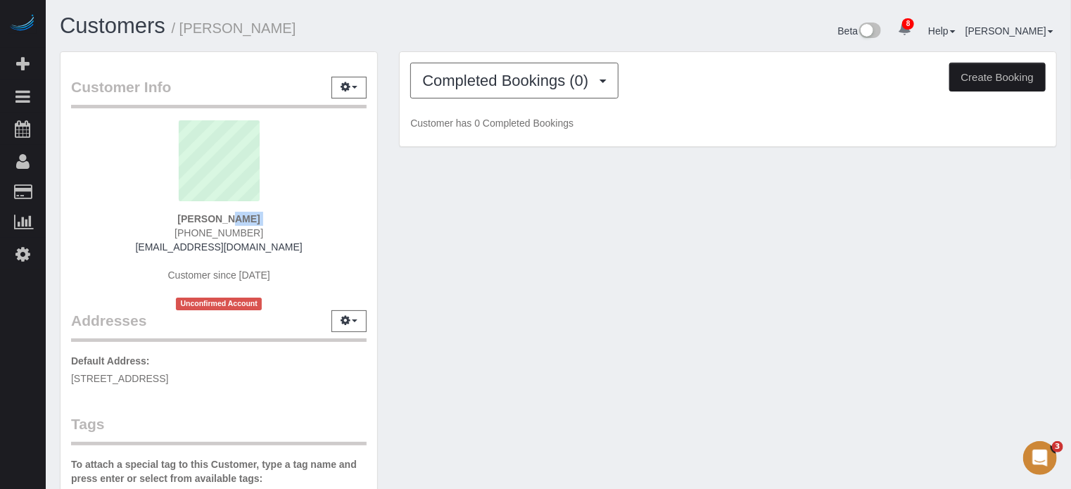
click at [213, 217] on strong "[PERSON_NAME]" at bounding box center [218, 218] width 82 height 11
click at [230, 217] on strong "[PERSON_NAME]" at bounding box center [218, 218] width 82 height 11
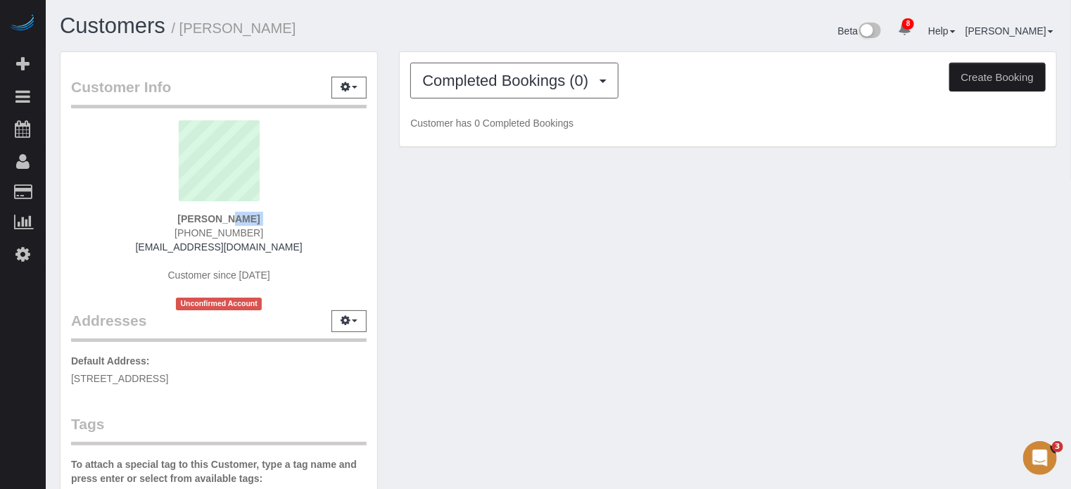
click at [205, 217] on strong "[PERSON_NAME]" at bounding box center [218, 218] width 82 height 11
click at [223, 216] on strong "[PERSON_NAME]" at bounding box center [218, 218] width 82 height 11
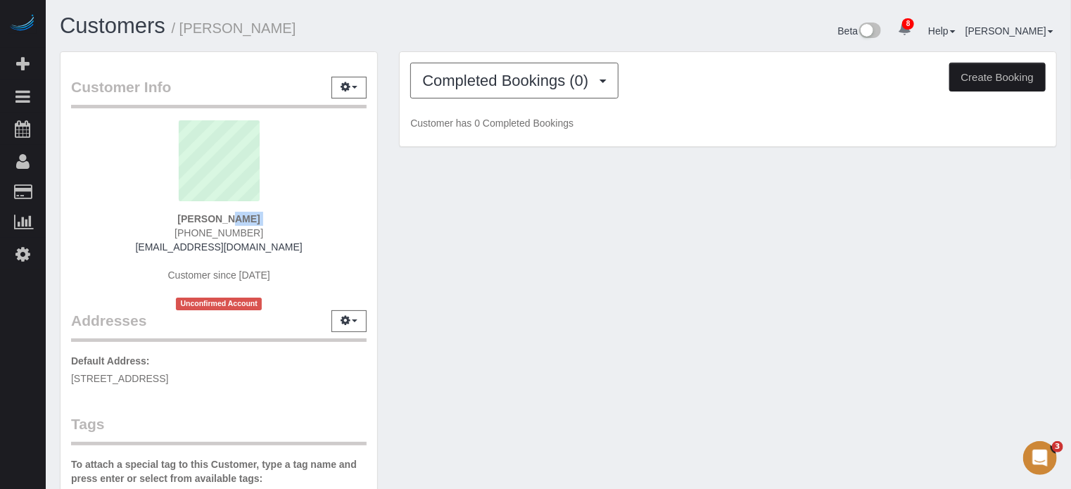
click at [196, 216] on strong "[PERSON_NAME]" at bounding box center [218, 218] width 82 height 11
click at [1050, 262] on div "Customer Info Edit Contact Info Send Message Email Preferences Special Sales Ta…" at bounding box center [558, 396] width 1018 height 690
click at [499, 82] on span "Completed Bookings (0)" at bounding box center [508, 81] width 173 height 18
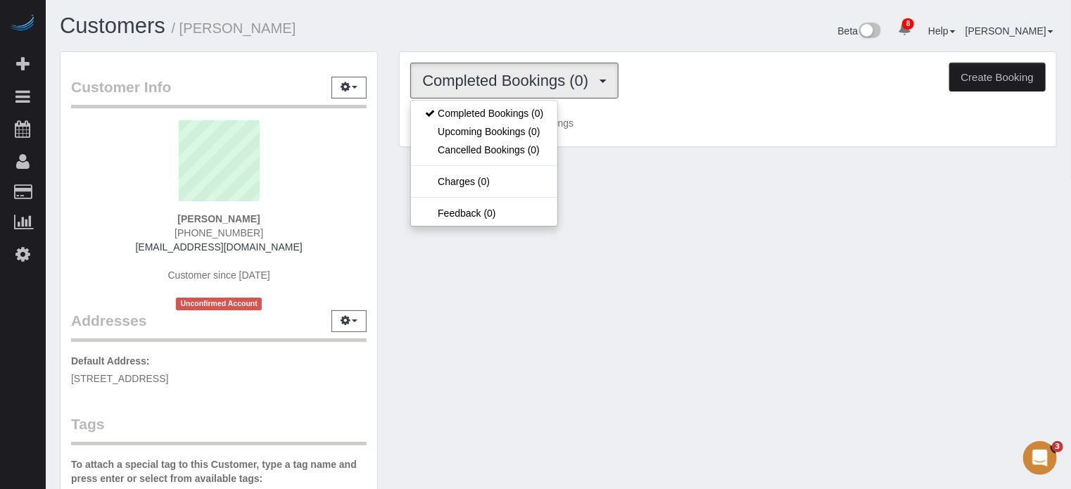
click at [580, 236] on div "Customer Info Edit Contact Info Send Message Email Preferences Special Sales Ta…" at bounding box center [558, 396] width 1018 height 690
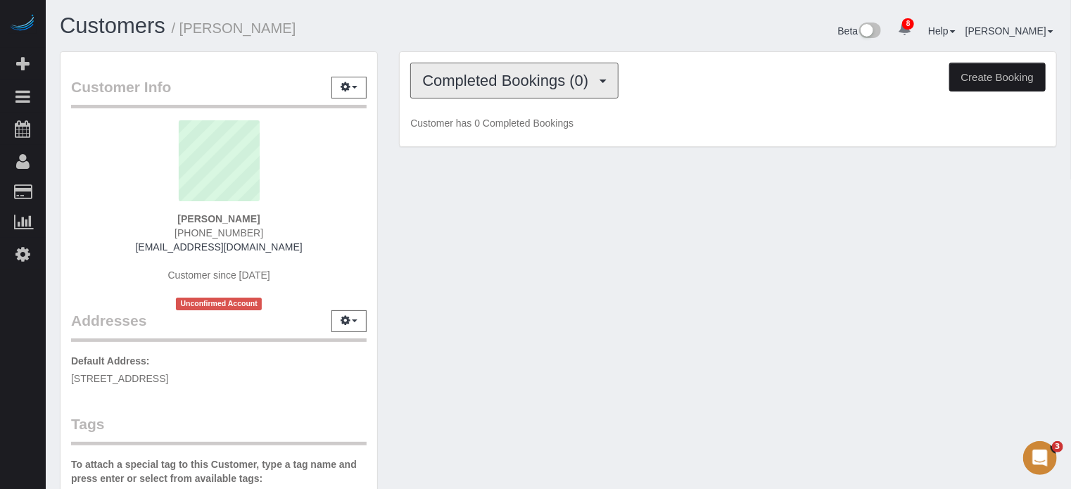
click at [511, 81] on span "Completed Bookings (0)" at bounding box center [508, 81] width 173 height 18
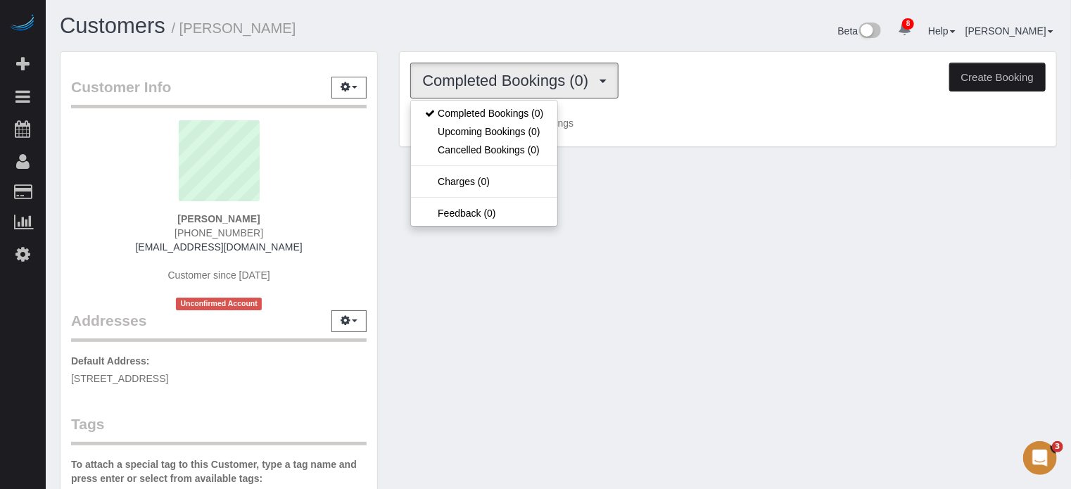
click at [512, 34] on h1 "Customers / [PERSON_NAME]" at bounding box center [304, 26] width 488 height 24
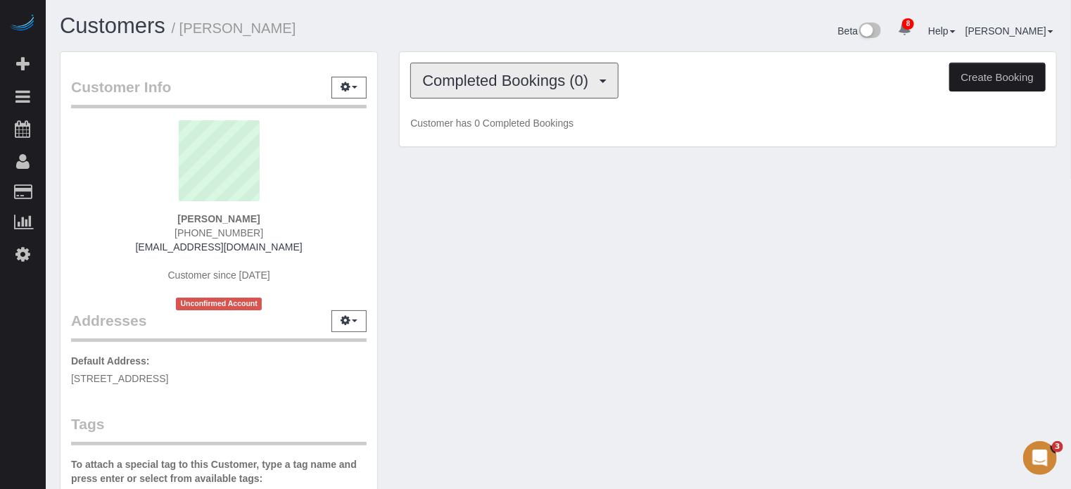
click at [508, 78] on span "Completed Bookings (0)" at bounding box center [508, 81] width 173 height 18
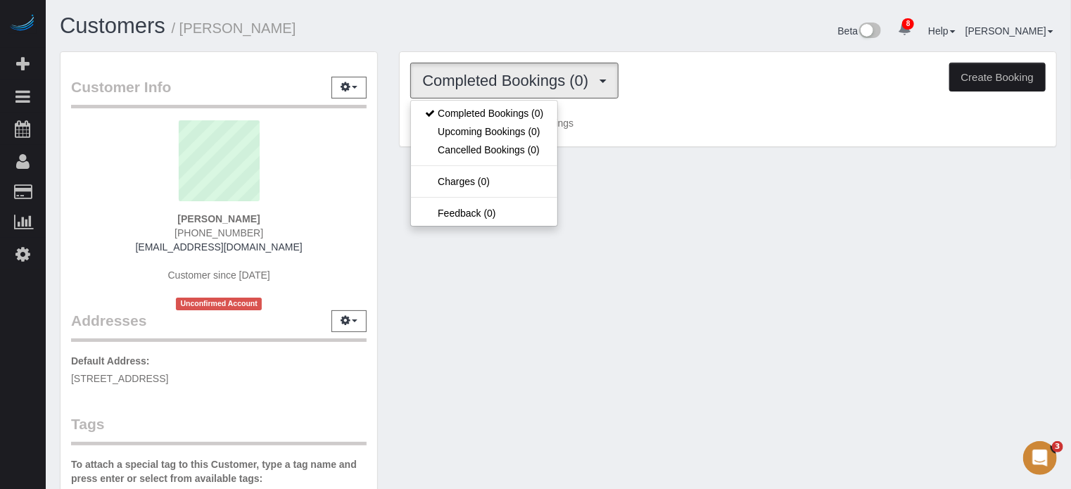
click at [507, 37] on h1 "Customers / [PERSON_NAME]" at bounding box center [304, 26] width 488 height 24
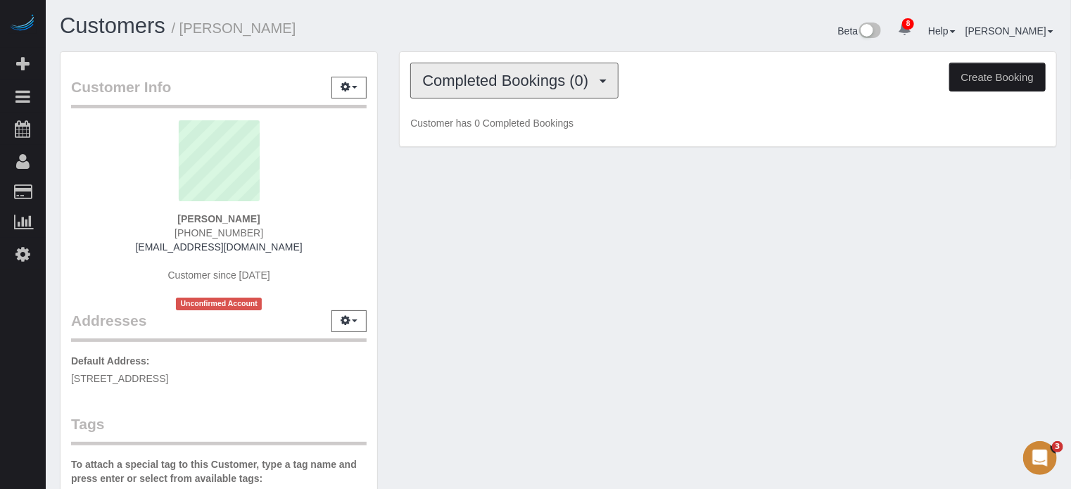
click at [507, 87] on span "Completed Bookings (0)" at bounding box center [508, 81] width 173 height 18
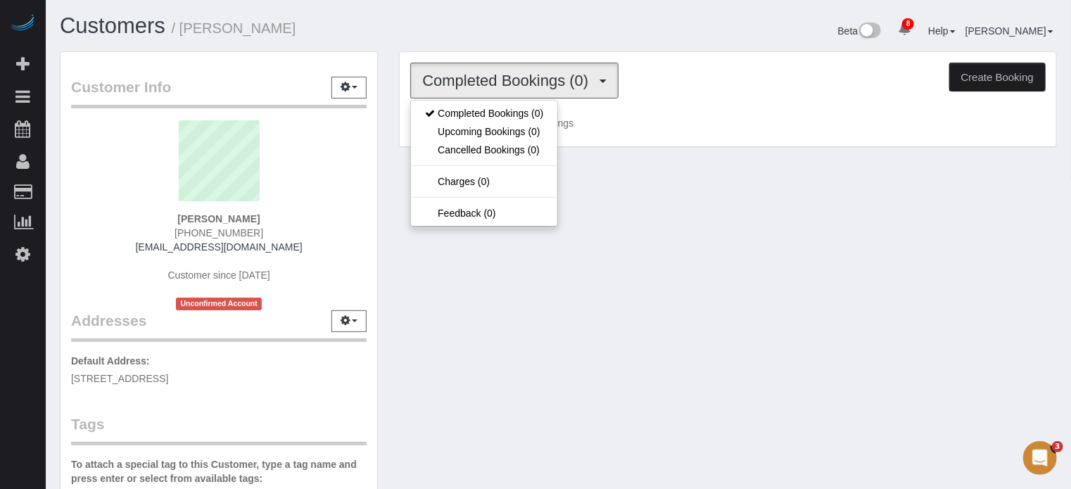
click at [503, 39] on div "Customers / [PERSON_NAME]" at bounding box center [303, 29] width 509 height 30
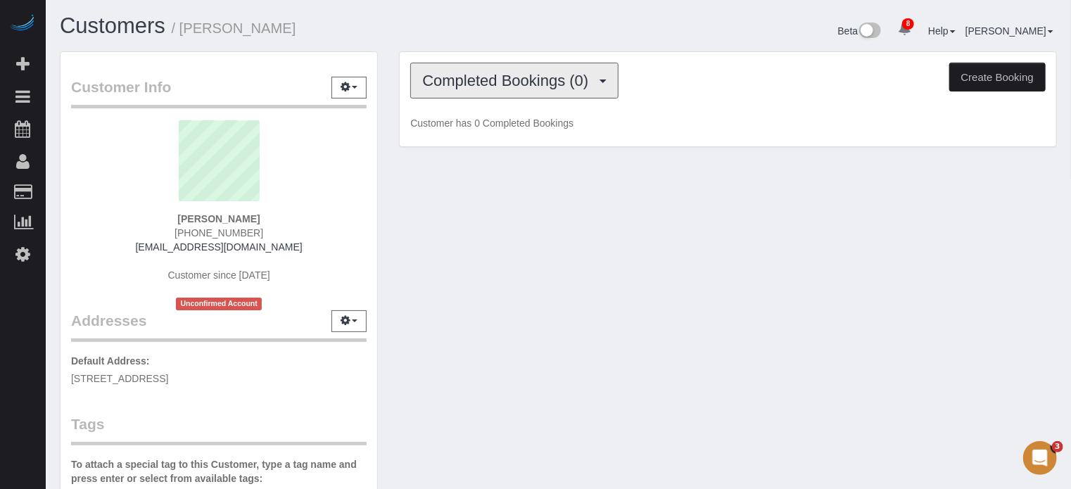
click at [507, 84] on span "Completed Bookings (0)" at bounding box center [508, 81] width 173 height 18
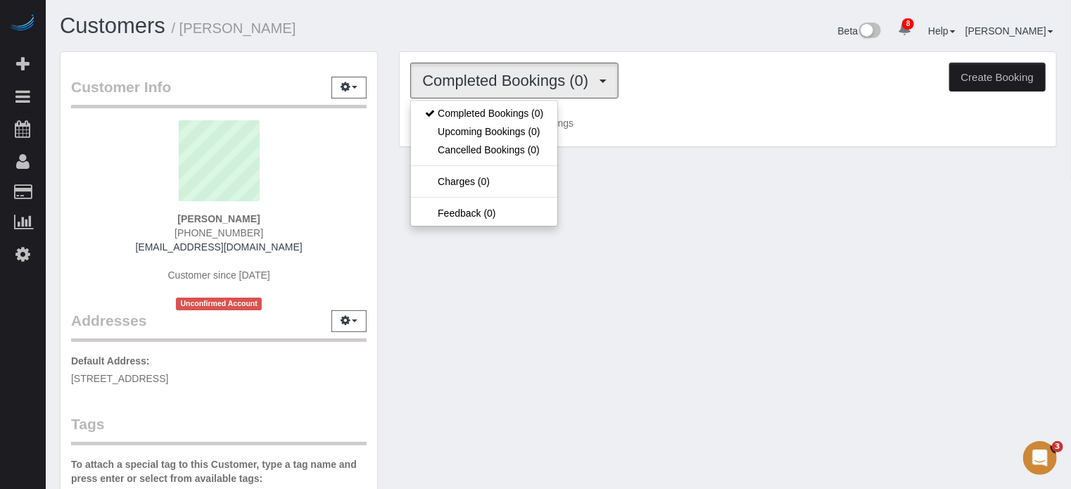
click at [502, 30] on h1 "Customers / [PERSON_NAME]" at bounding box center [304, 26] width 488 height 24
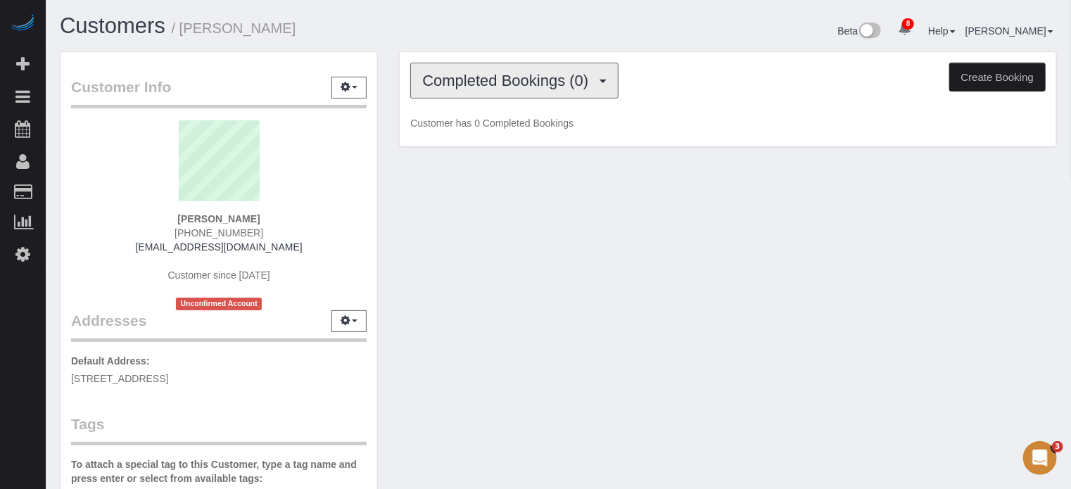
click at [507, 74] on span "Completed Bookings (0)" at bounding box center [508, 81] width 173 height 18
click at [507, 33] on h1 "Customers / [PERSON_NAME]" at bounding box center [304, 26] width 488 height 24
